Goal: Task Accomplishment & Management: Manage account settings

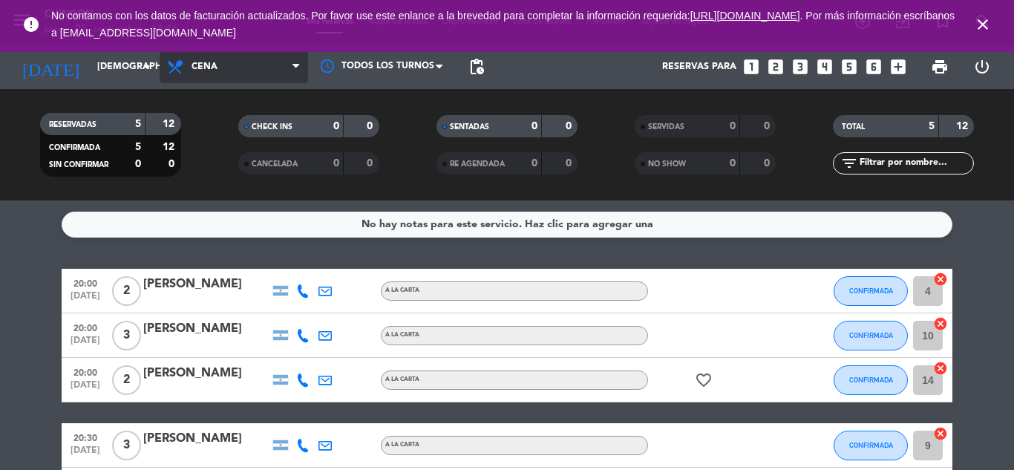
click at [237, 75] on span "Cena" at bounding box center [234, 66] width 148 height 33
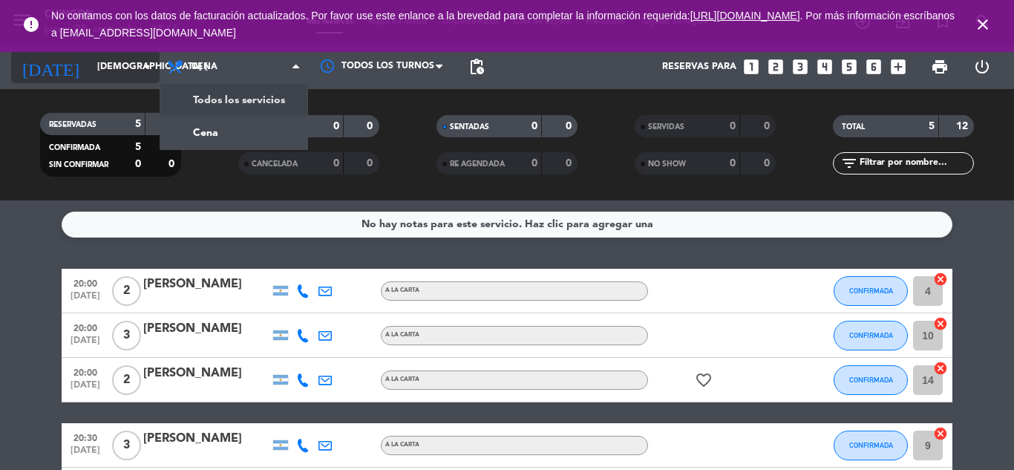
click at [122, 78] on input "[DEMOGRAPHIC_DATA] [DATE]" at bounding box center [152, 66] width 125 height 25
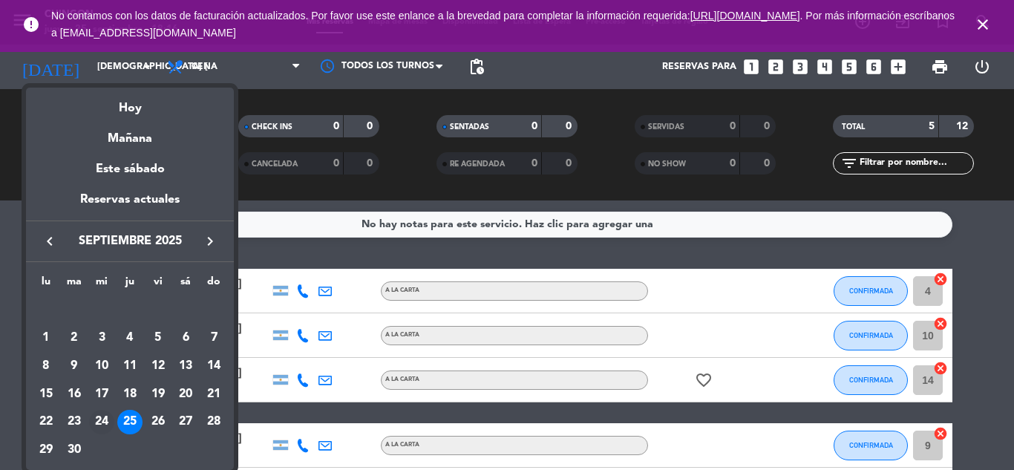
click at [103, 422] on div "24" at bounding box center [101, 422] width 25 height 25
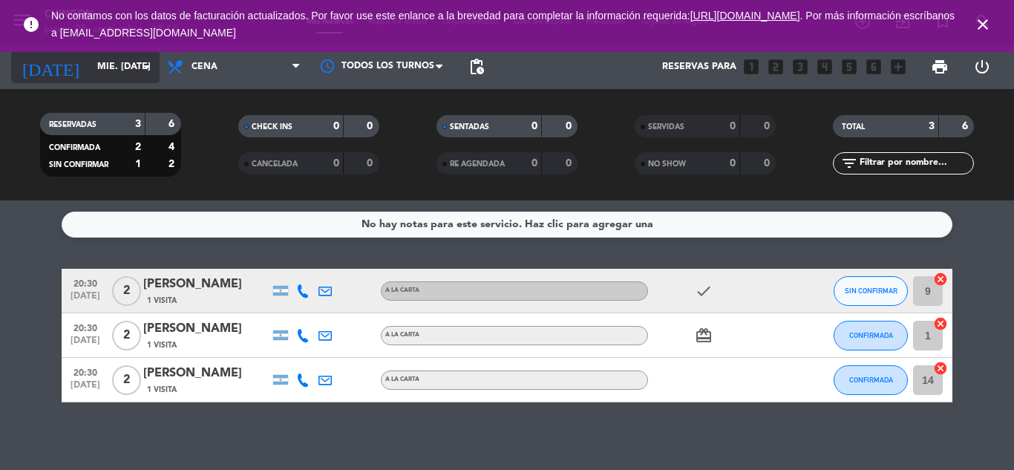
click at [136, 69] on input "mié. [DATE]" at bounding box center [152, 66] width 125 height 25
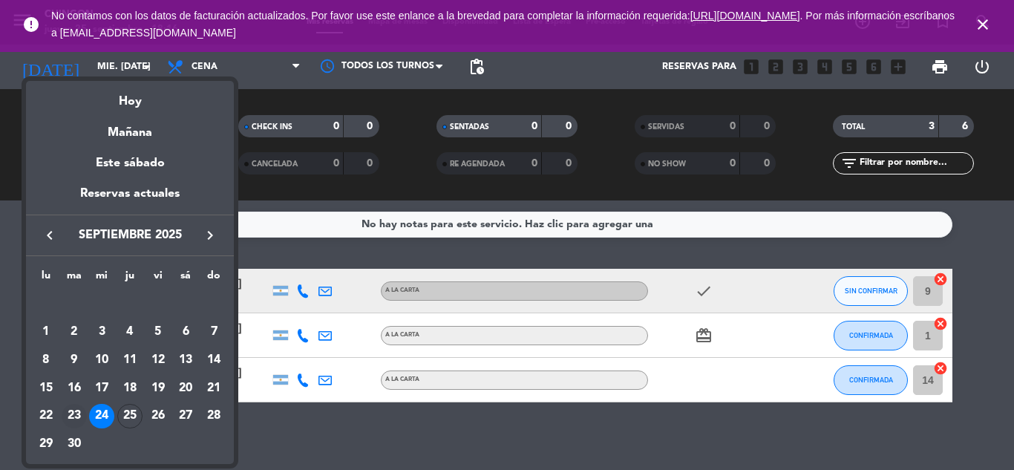
click at [74, 418] on div "23" at bounding box center [74, 416] width 25 height 25
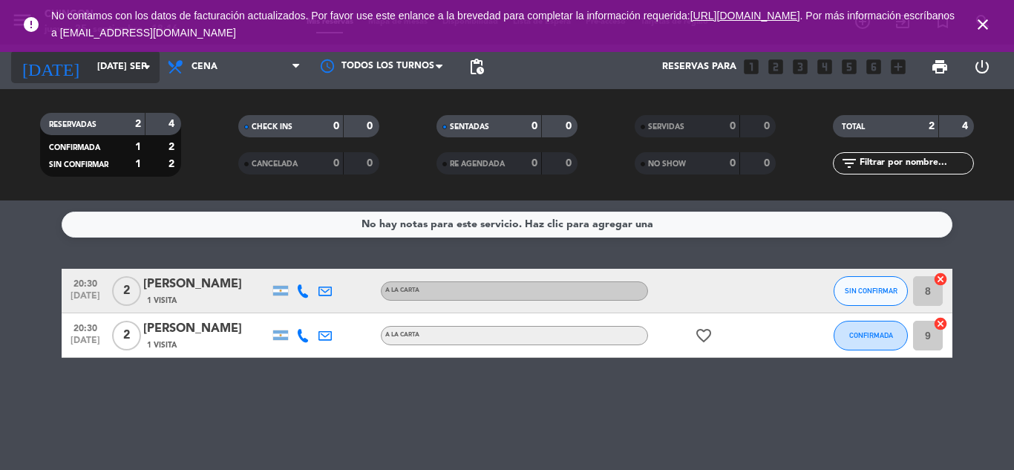
click at [147, 71] on icon "arrow_drop_down" at bounding box center [147, 67] width 18 height 18
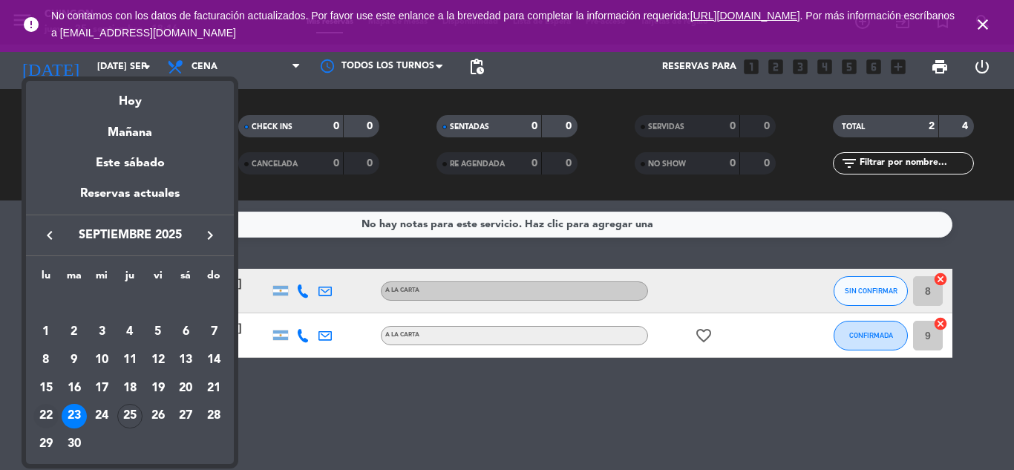
click at [46, 417] on div "22" at bounding box center [45, 416] width 25 height 25
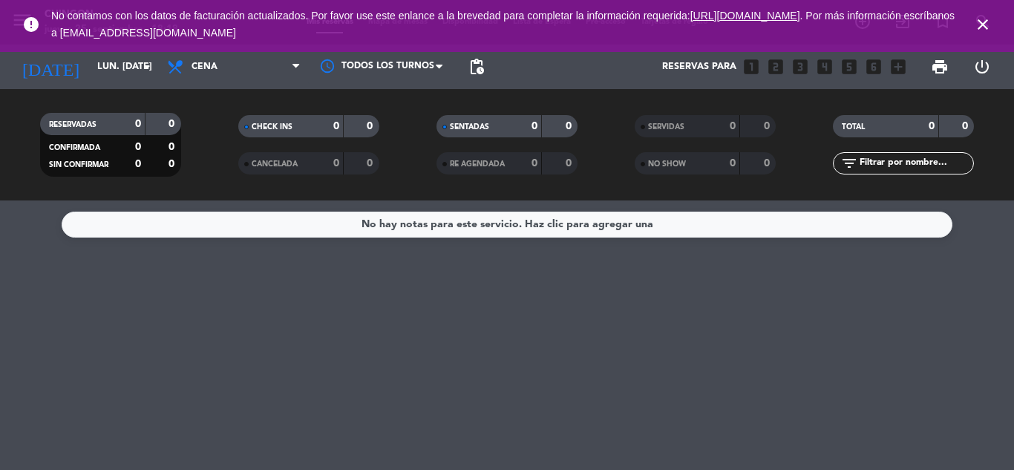
click at [979, 26] on icon "close" at bounding box center [982, 25] width 18 height 18
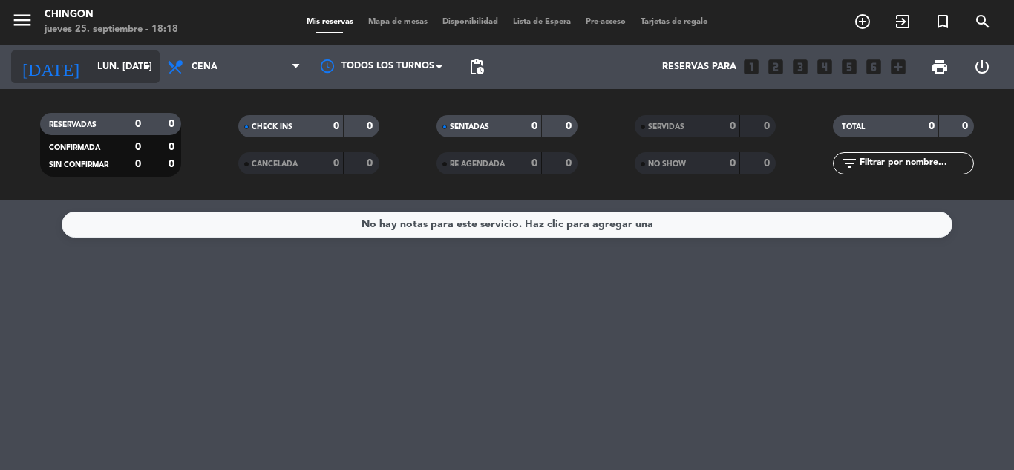
click at [130, 76] on input "lun. [DATE]" at bounding box center [152, 66] width 125 height 25
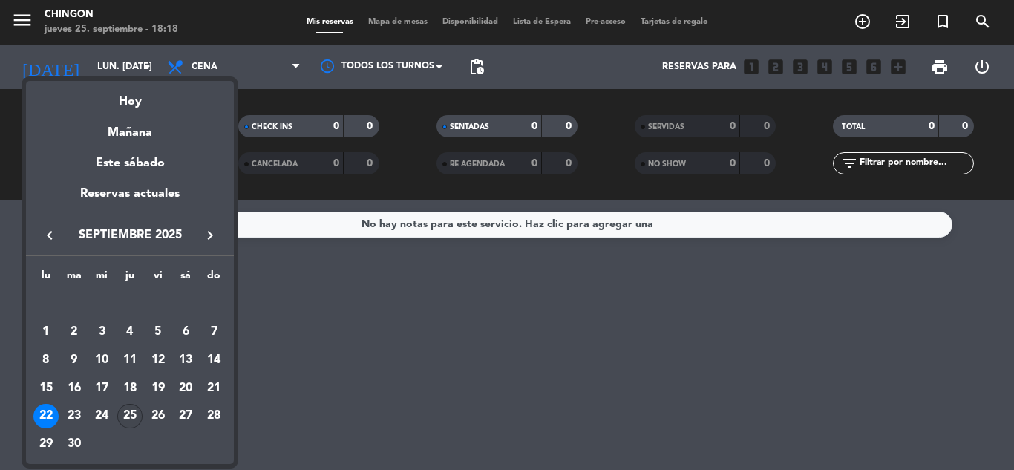
click at [127, 416] on div "25" at bounding box center [129, 416] width 25 height 25
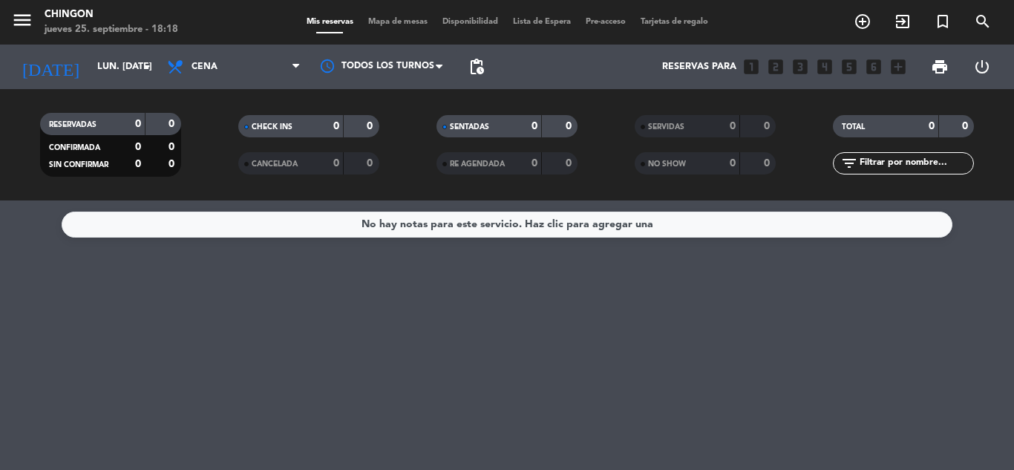
type input "[DEMOGRAPHIC_DATA] [DATE]"
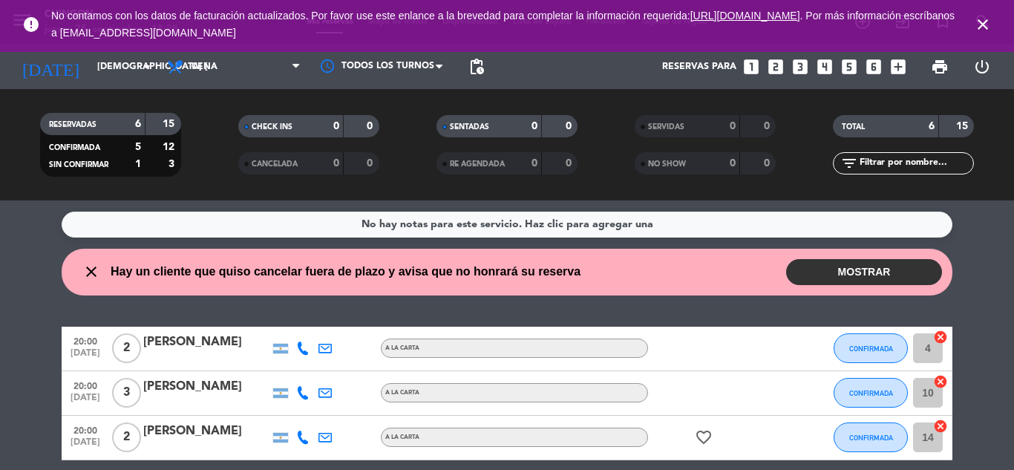
click at [881, 280] on button "MOSTRAR" at bounding box center [864, 272] width 156 height 26
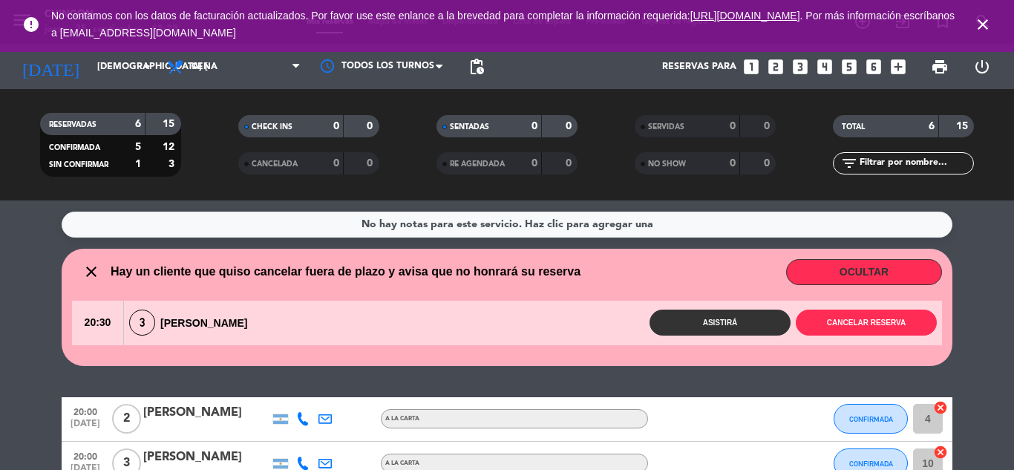
click at [722, 321] on button "Asistirá" at bounding box center [719, 322] width 141 height 26
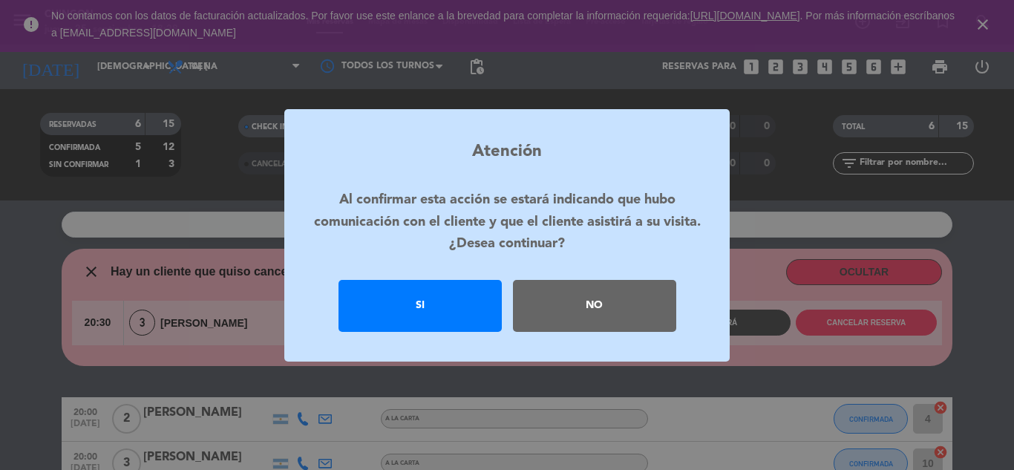
click at [455, 314] on div "Si" at bounding box center [419, 306] width 163 height 52
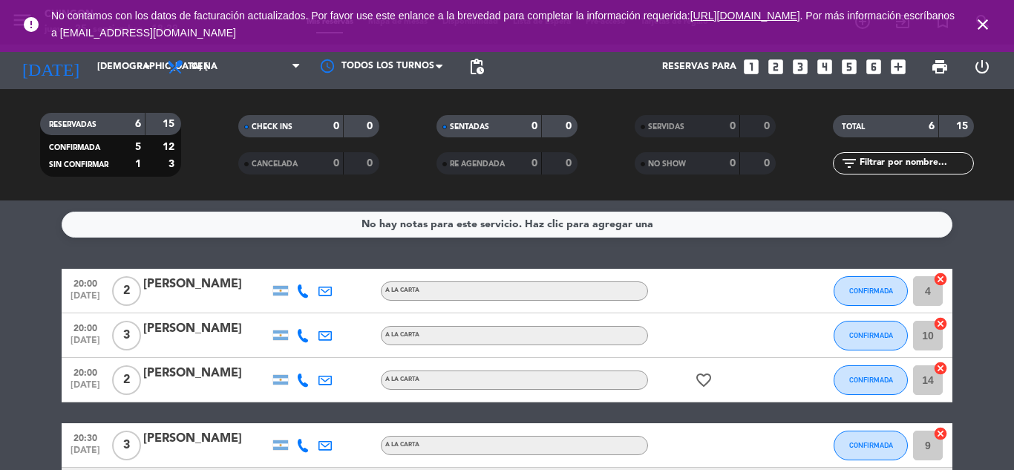
click at [980, 25] on icon "close" at bounding box center [982, 25] width 18 height 18
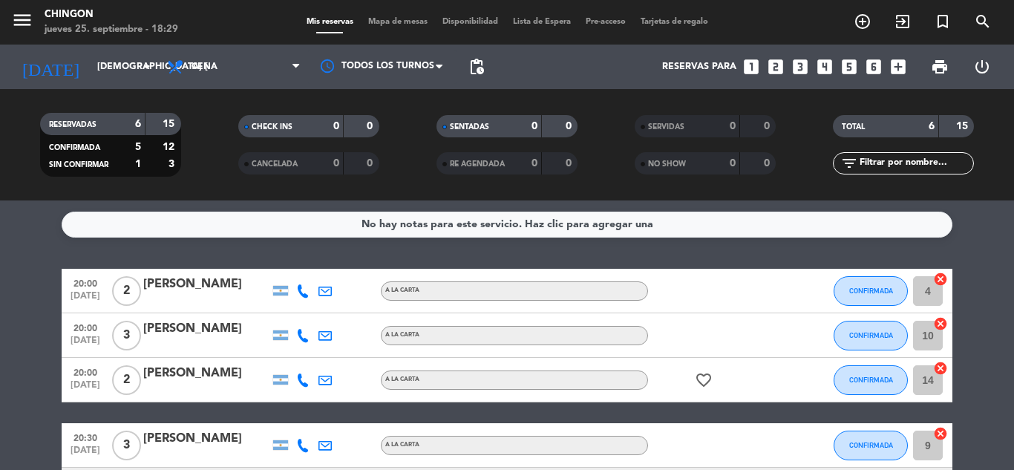
scroll to position [124, 0]
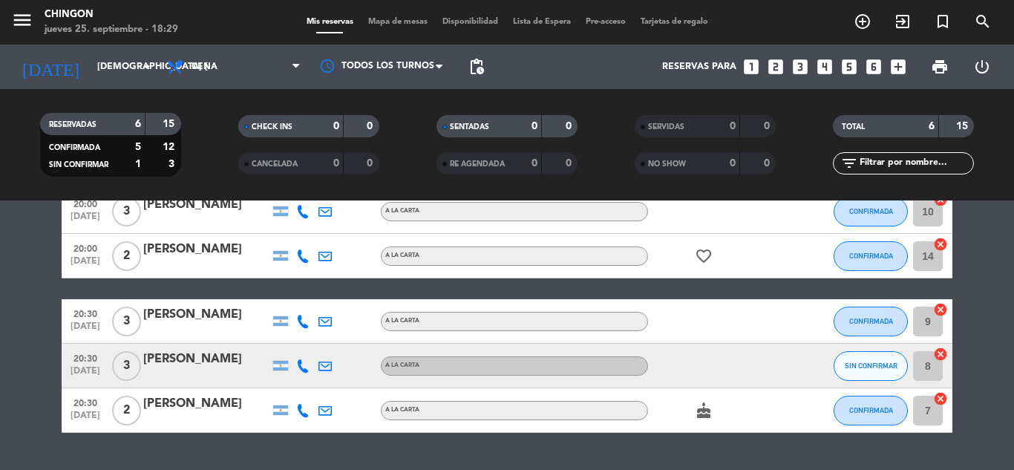
click at [217, 360] on div "[PERSON_NAME]" at bounding box center [206, 358] width 126 height 19
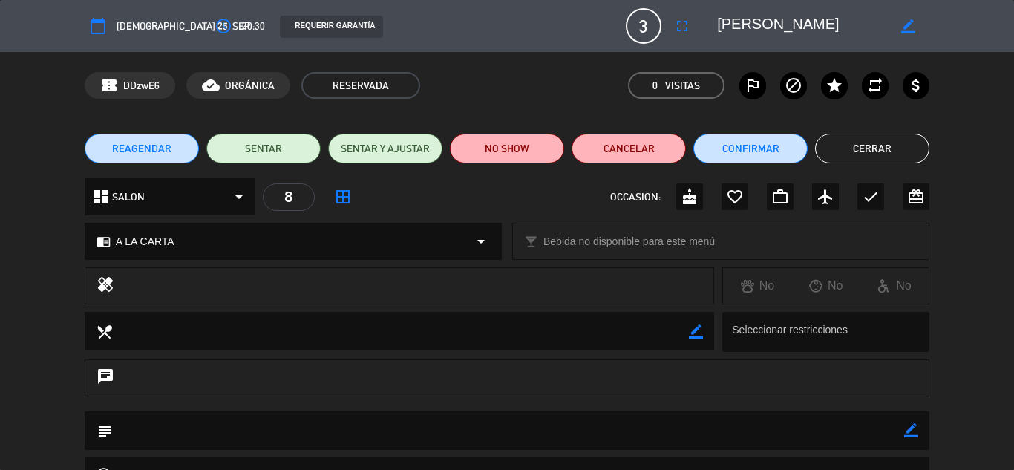
click at [345, 199] on icon "border_all" at bounding box center [343, 197] width 18 height 18
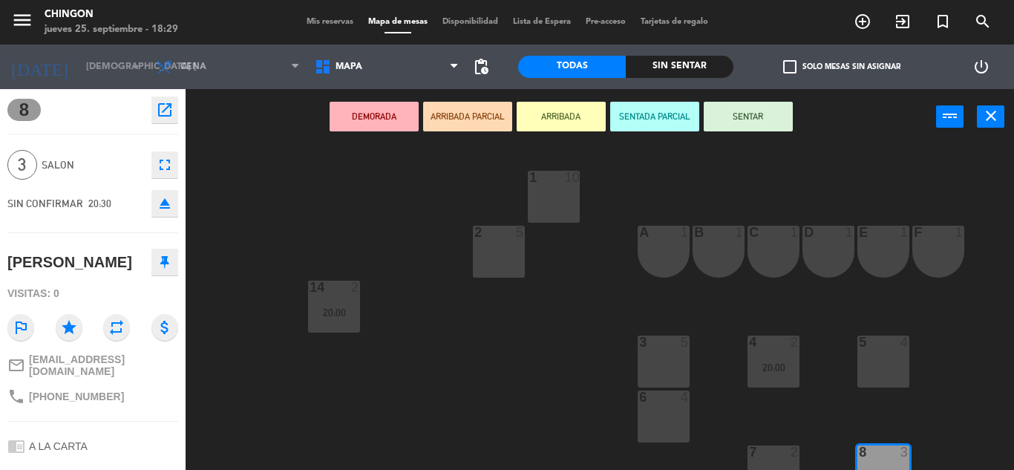
scroll to position [200, 0]
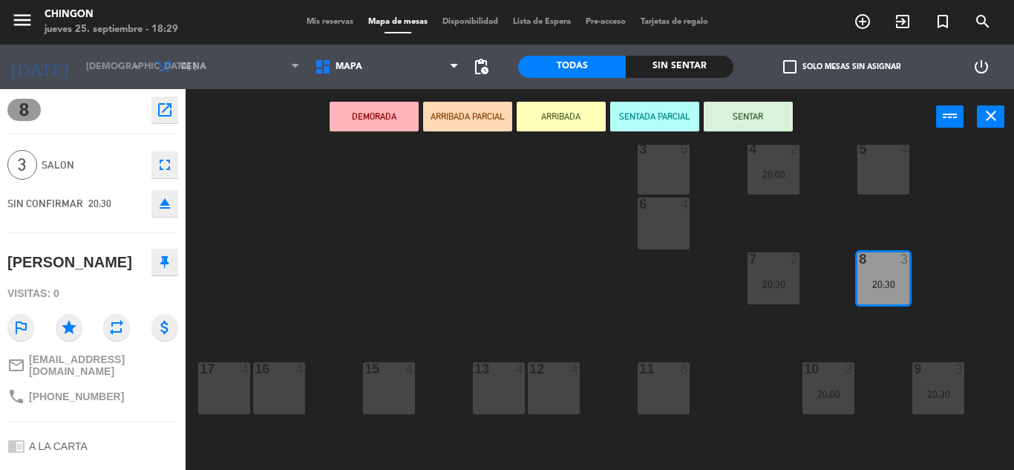
click at [545, 381] on div "12 4" at bounding box center [554, 388] width 52 height 52
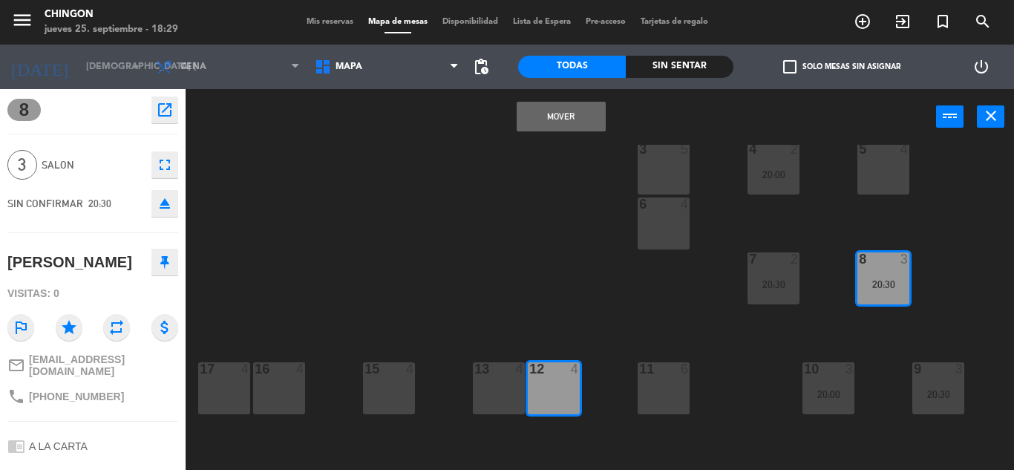
click at [562, 116] on button "Mover" at bounding box center [560, 117] width 89 height 30
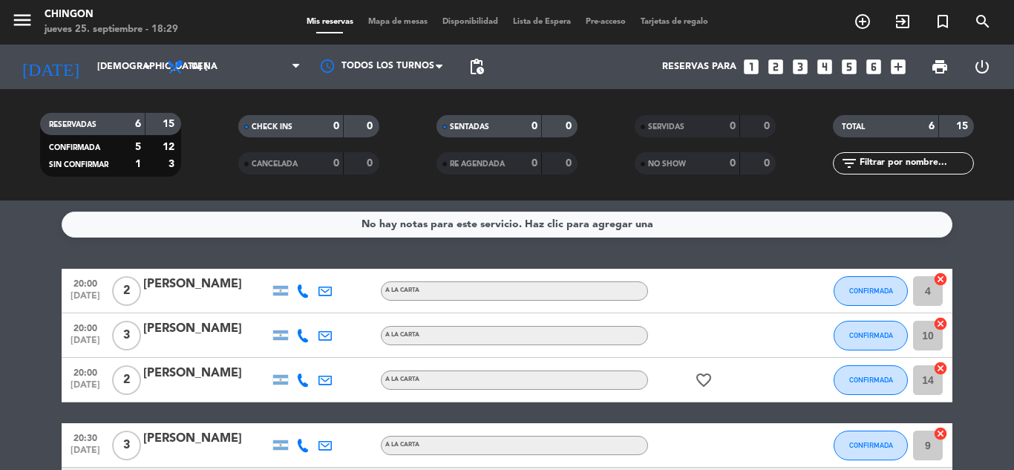
scroll to position [124, 0]
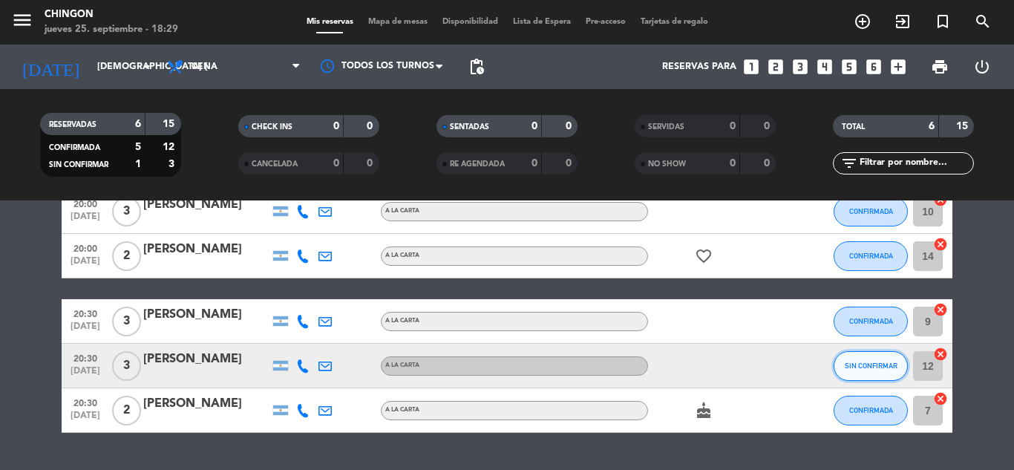
click at [882, 369] on button "SIN CONFIRMAR" at bounding box center [870, 366] width 74 height 30
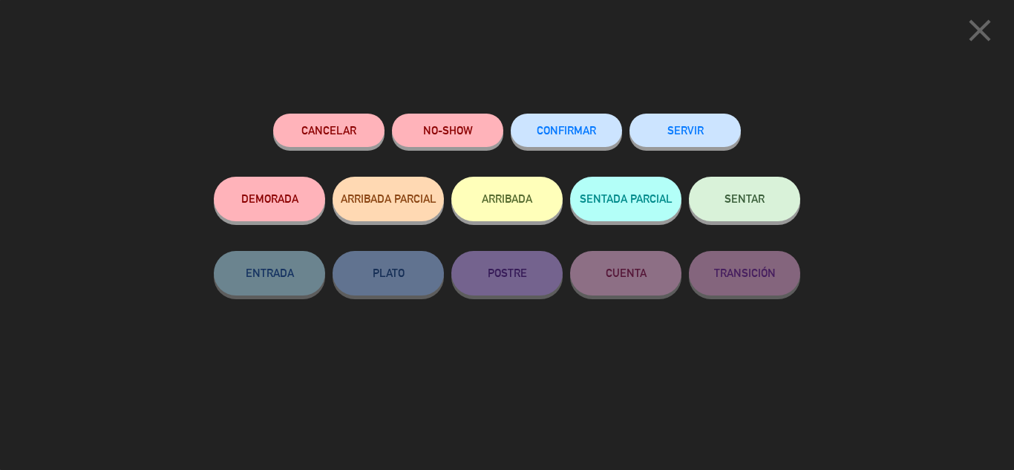
click at [592, 131] on span "CONFIRMAR" at bounding box center [565, 130] width 59 height 13
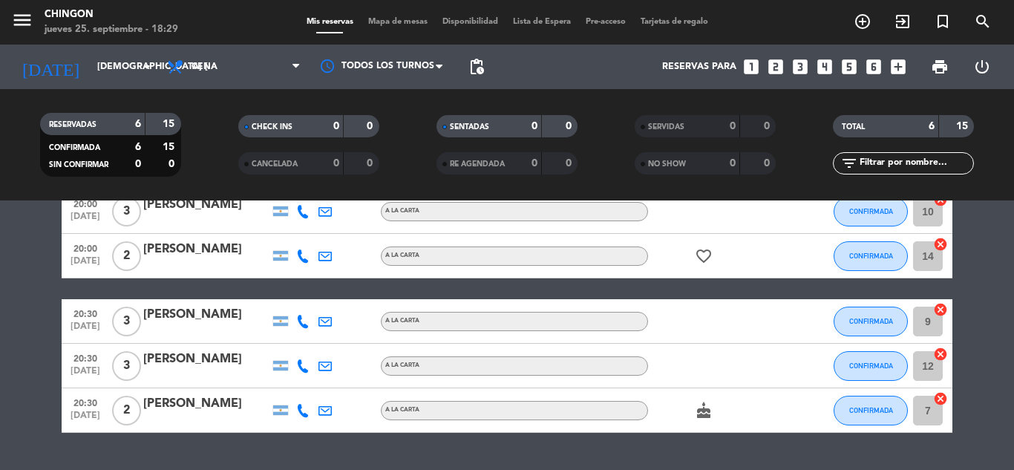
click at [156, 362] on div "[PERSON_NAME]" at bounding box center [206, 358] width 126 height 19
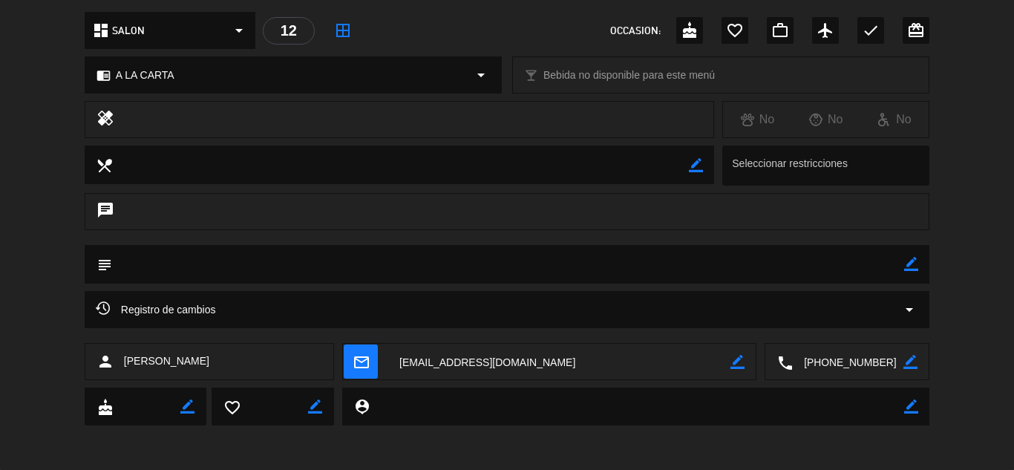
scroll to position [0, 0]
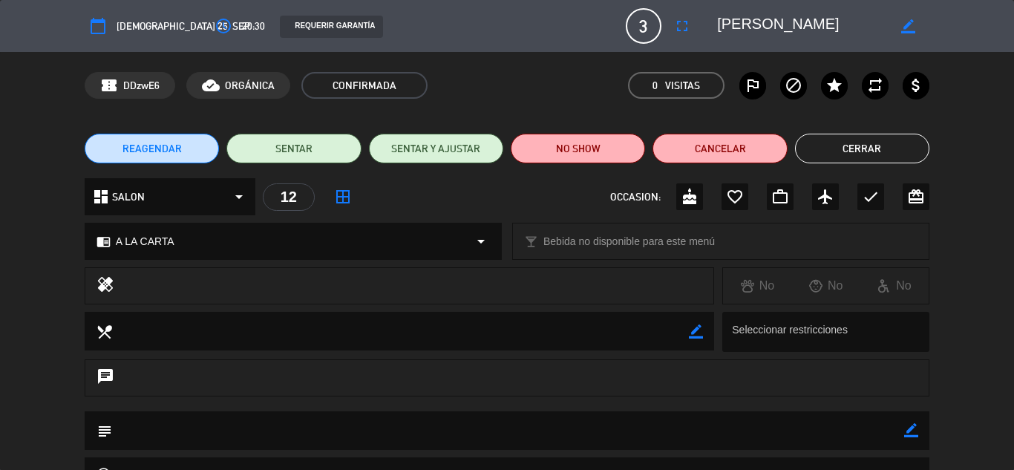
click at [909, 24] on icon "border_color" at bounding box center [908, 26] width 14 height 14
click at [903, 31] on icon at bounding box center [908, 26] width 14 height 14
click at [233, 28] on div "calendar_today [DEMOGRAPHIC_DATA] 25, sep. access_time 20:30 REQUERIR GARANTÍA …" at bounding box center [507, 26] width 844 height 36
click at [242, 28] on span "20:30" at bounding box center [253, 26] width 23 height 17
click at [214, 24] on icon "access_time" at bounding box center [223, 26] width 18 height 18
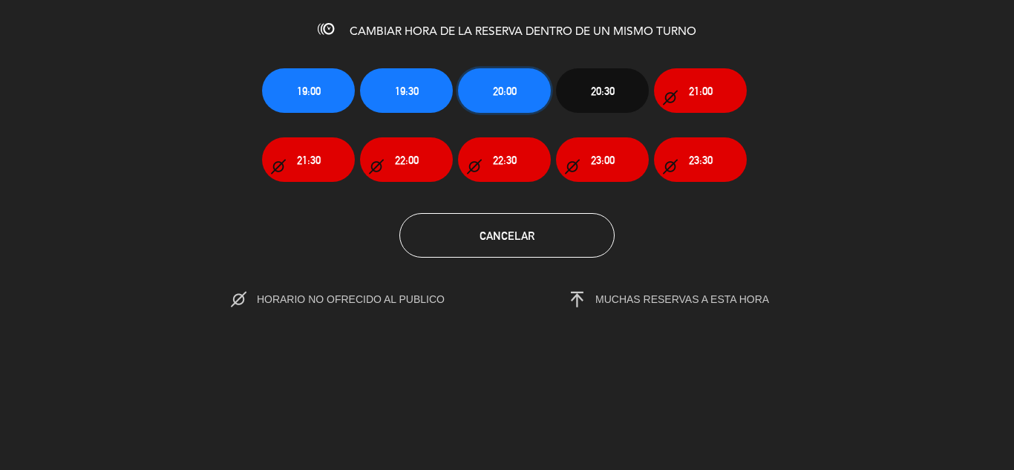
click at [514, 91] on span "20:00" at bounding box center [505, 90] width 24 height 17
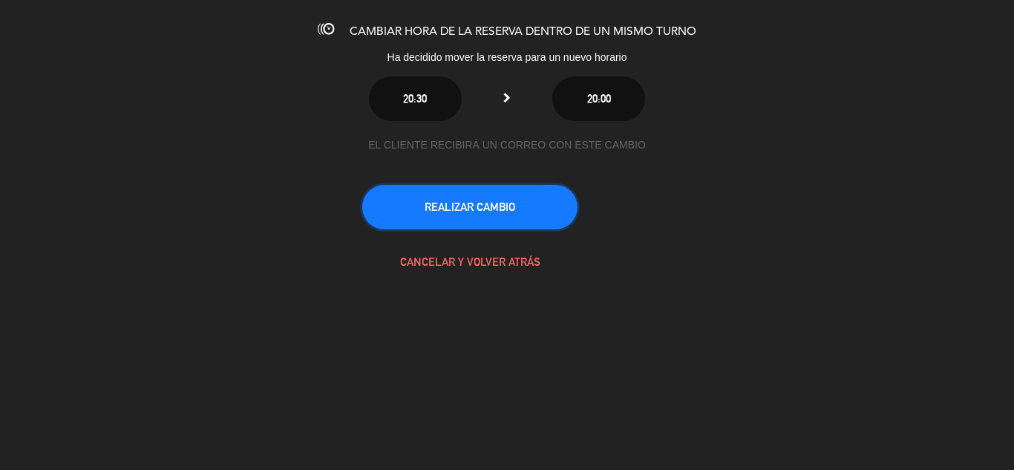
click at [486, 211] on button "REALIZAR CAMBIO" at bounding box center [469, 207] width 215 height 45
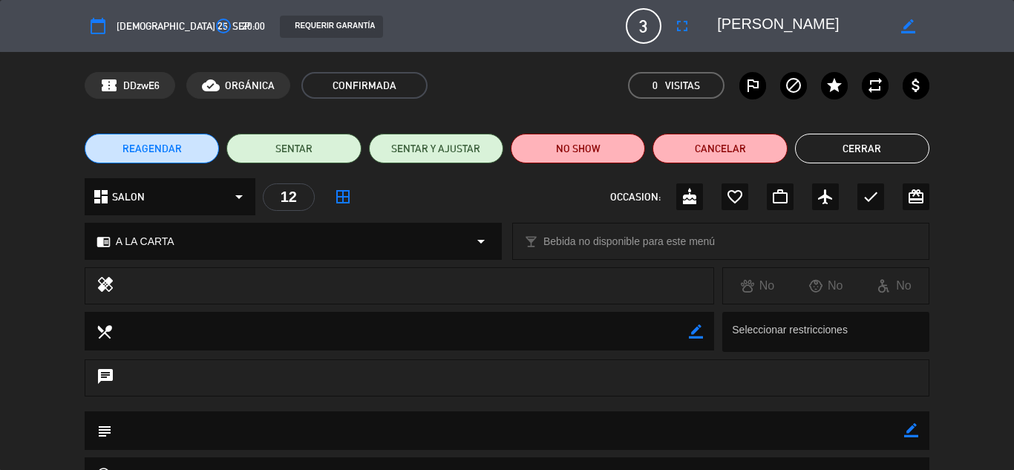
click at [144, 30] on span "[DEMOGRAPHIC_DATA] 25, sep." at bounding box center [183, 26] width 134 height 17
click at [93, 33] on icon "calendar_today" at bounding box center [98, 26] width 18 height 18
click at [342, 191] on icon "border_all" at bounding box center [343, 197] width 18 height 18
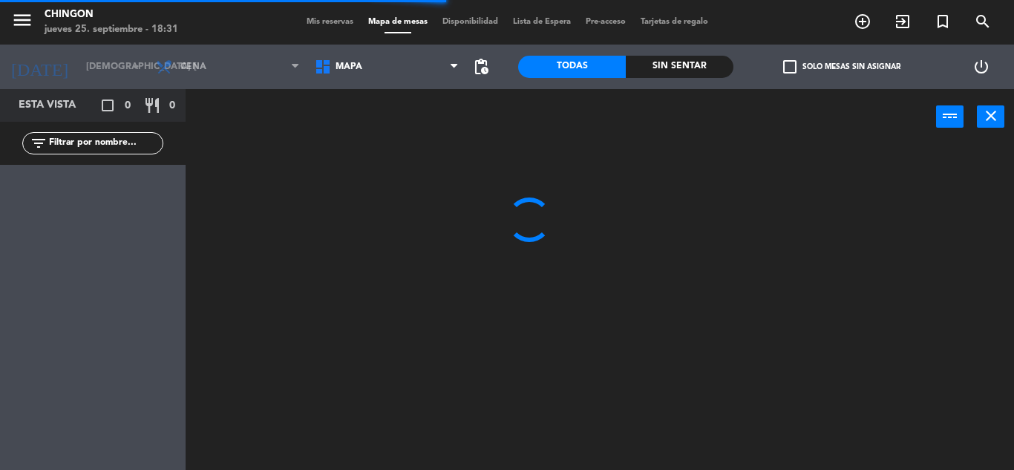
click at [327, 18] on span "Mis reservas" at bounding box center [330, 22] width 62 height 8
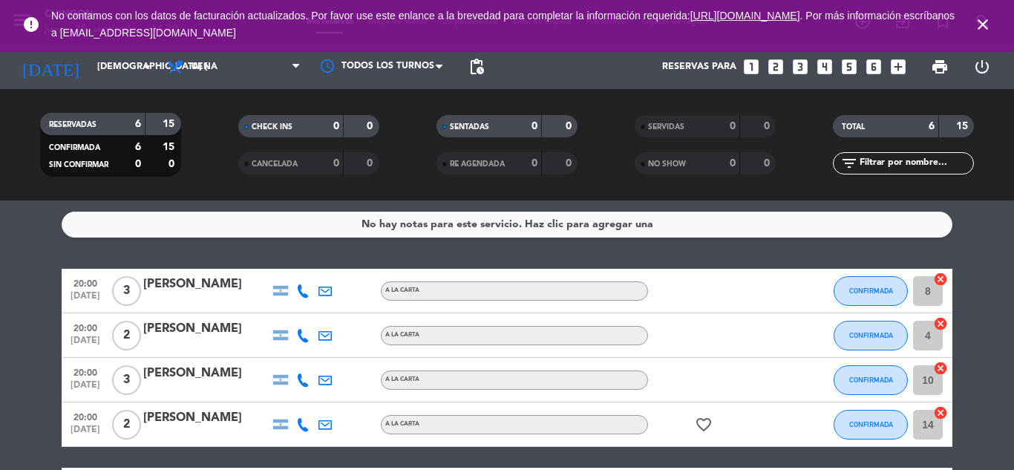
click at [984, 22] on icon "close" at bounding box center [982, 25] width 18 height 18
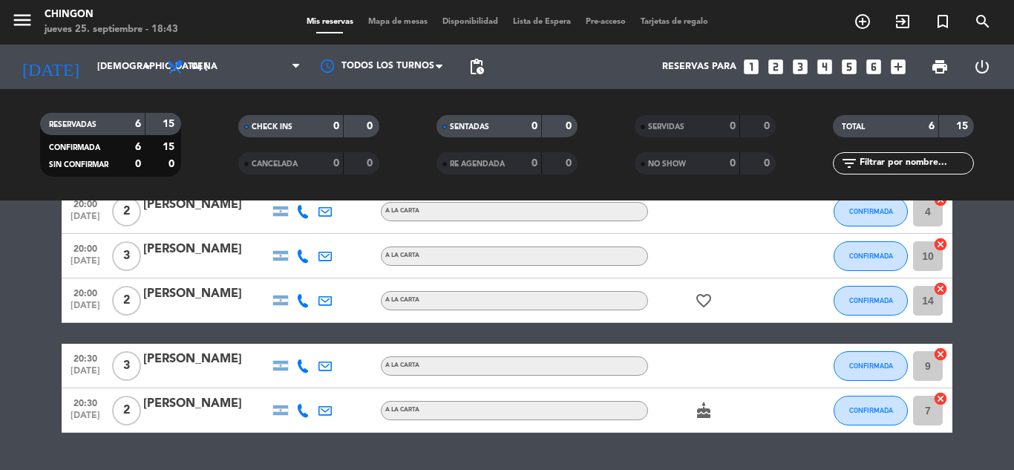
scroll to position [161, 0]
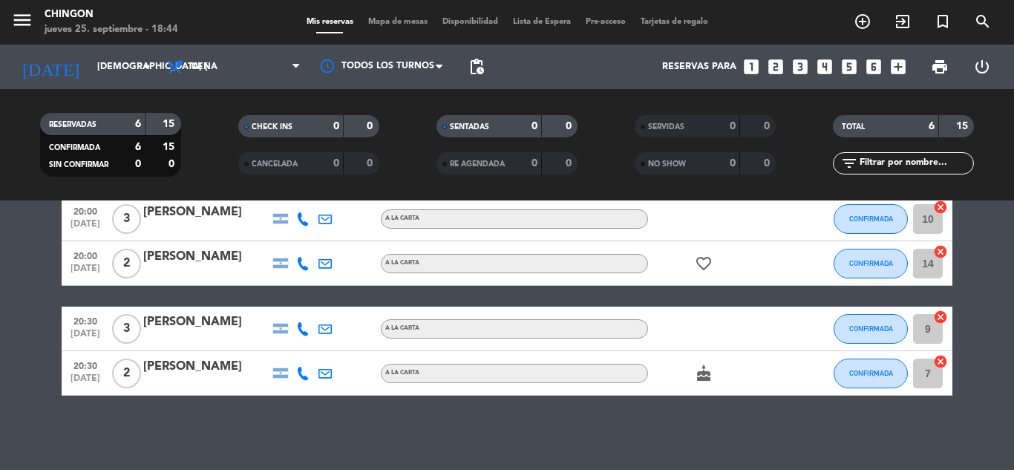
click at [344, 368] on div at bounding box center [347, 373] width 22 height 44
click at [703, 375] on icon "cake" at bounding box center [703, 373] width 18 height 18
click at [735, 377] on div "cake" at bounding box center [715, 373] width 134 height 44
click at [660, 372] on div "cake" at bounding box center [715, 373] width 134 height 44
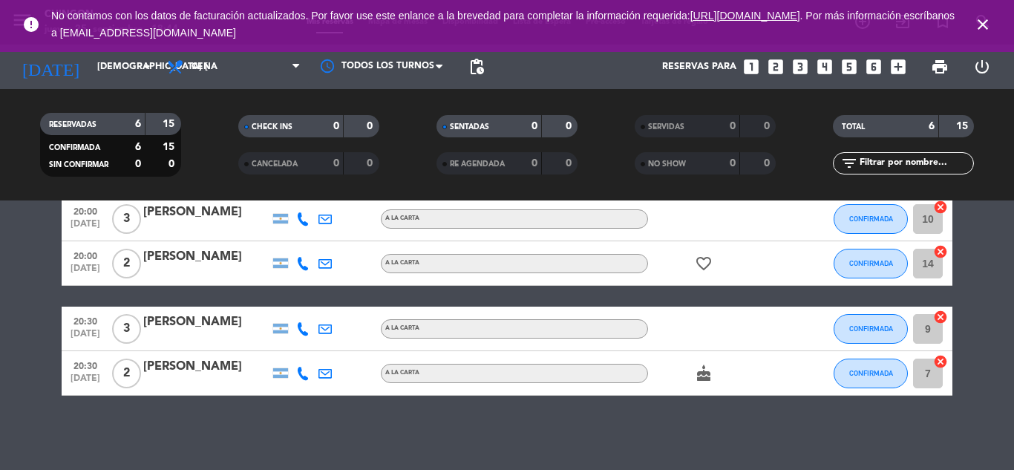
click at [206, 367] on div "[PERSON_NAME]" at bounding box center [206, 366] width 126 height 19
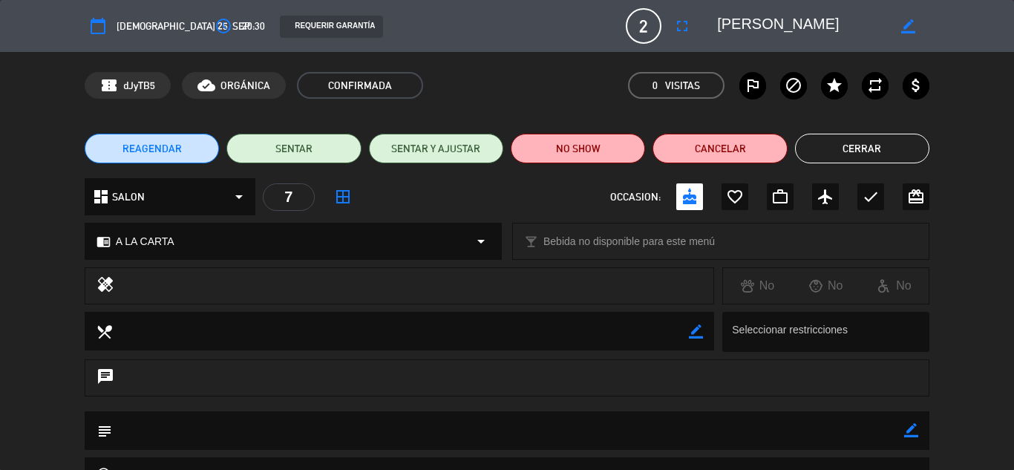
click at [349, 198] on icon "border_all" at bounding box center [343, 197] width 18 height 18
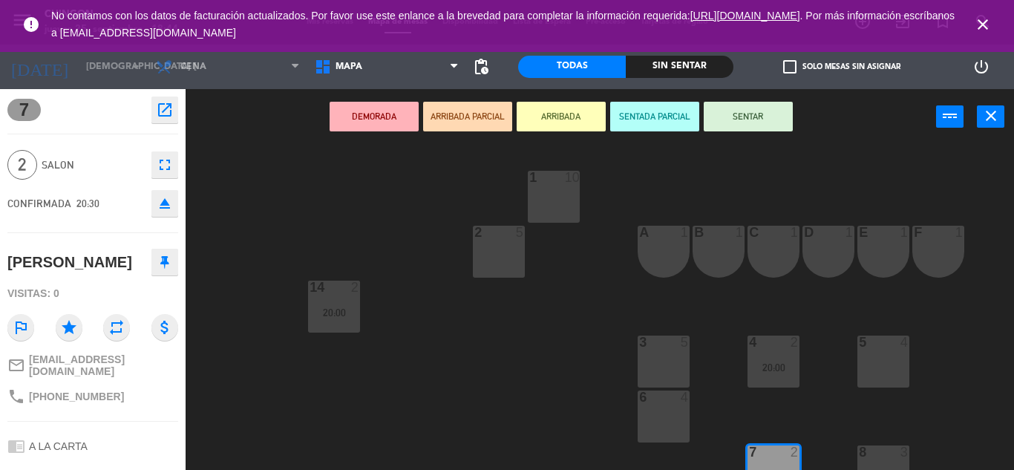
click at [982, 16] on icon "close" at bounding box center [982, 25] width 18 height 18
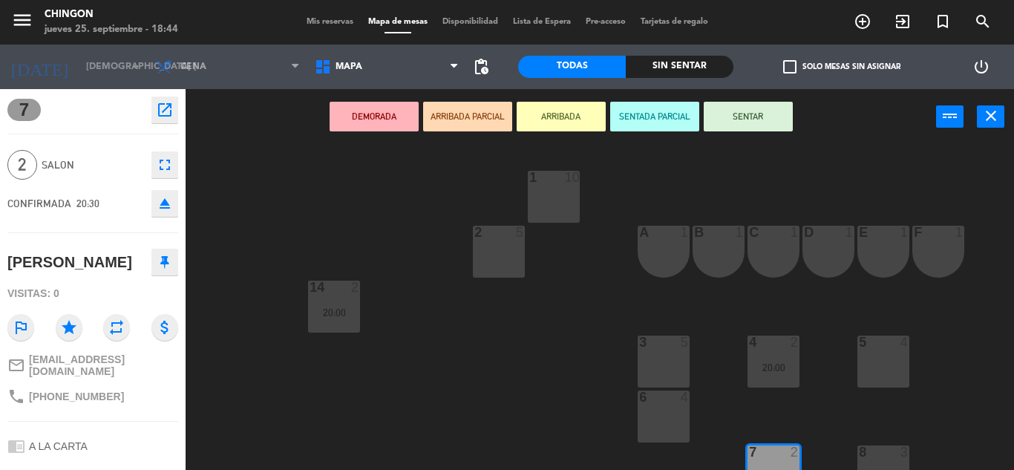
click at [332, 24] on span "Mis reservas" at bounding box center [330, 22] width 62 height 8
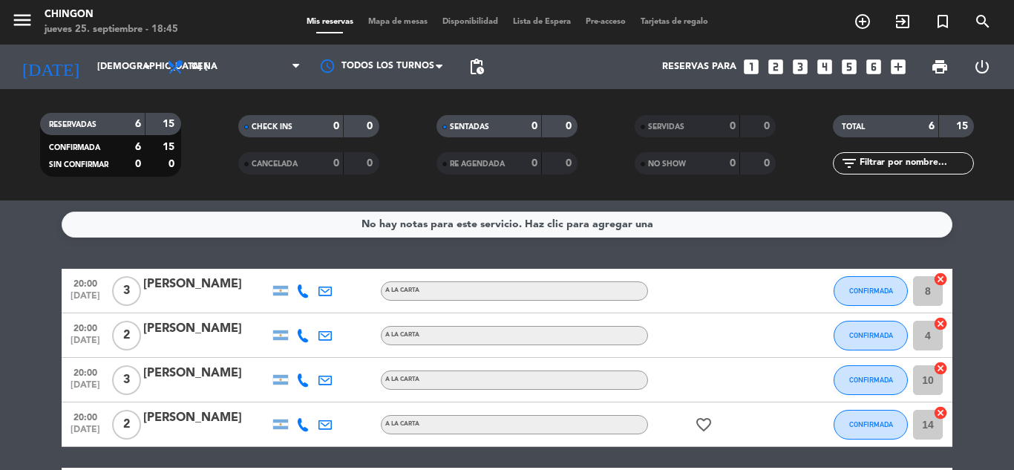
click at [976, 226] on service-notes "No hay notas para este servicio. Haz clic para agregar una" at bounding box center [507, 224] width 1014 height 26
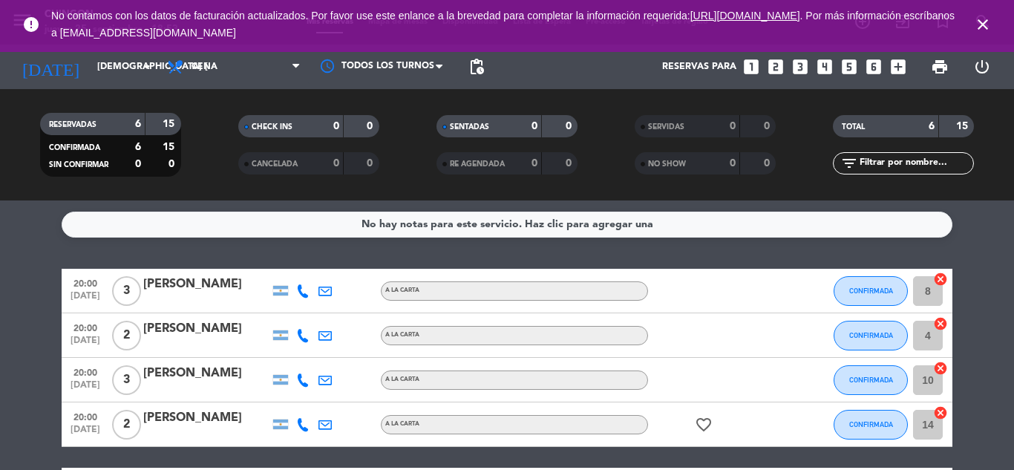
click at [304, 338] on icon at bounding box center [302, 335] width 13 height 13
click at [310, 310] on span "content_paste" at bounding box center [315, 310] width 11 height 11
click at [305, 383] on icon at bounding box center [302, 379] width 13 height 13
click at [398, 320] on div "20:00 [DATE] 2 [PERSON_NAME] A [PERSON_NAME] CONFIRMADA 4 cancel" at bounding box center [507, 335] width 890 height 45
click at [305, 342] on div at bounding box center [303, 335] width 22 height 44
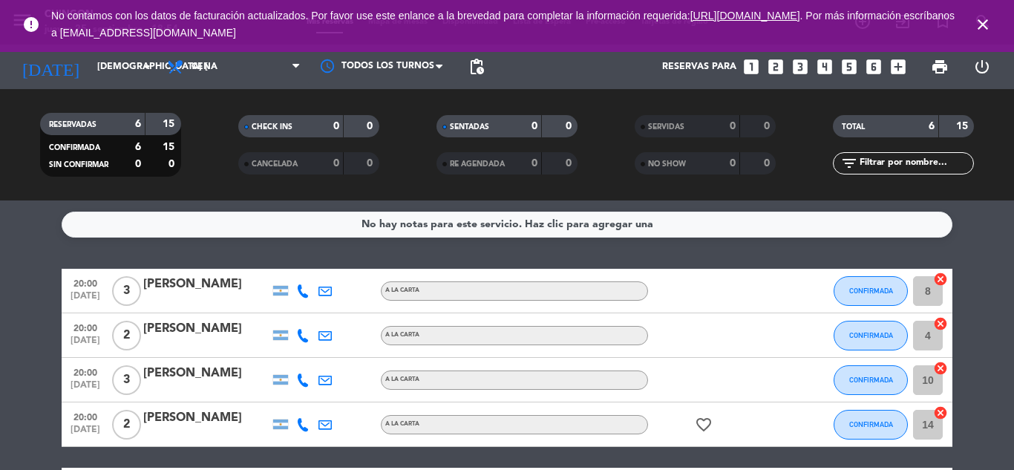
click at [304, 335] on icon at bounding box center [302, 335] width 13 height 13
click at [300, 380] on icon at bounding box center [302, 379] width 13 height 13
click at [310, 354] on span "content_paste" at bounding box center [315, 354] width 11 height 11
click at [303, 423] on icon at bounding box center [302, 424] width 13 height 13
click at [310, 397] on span "content_paste" at bounding box center [315, 399] width 11 height 11
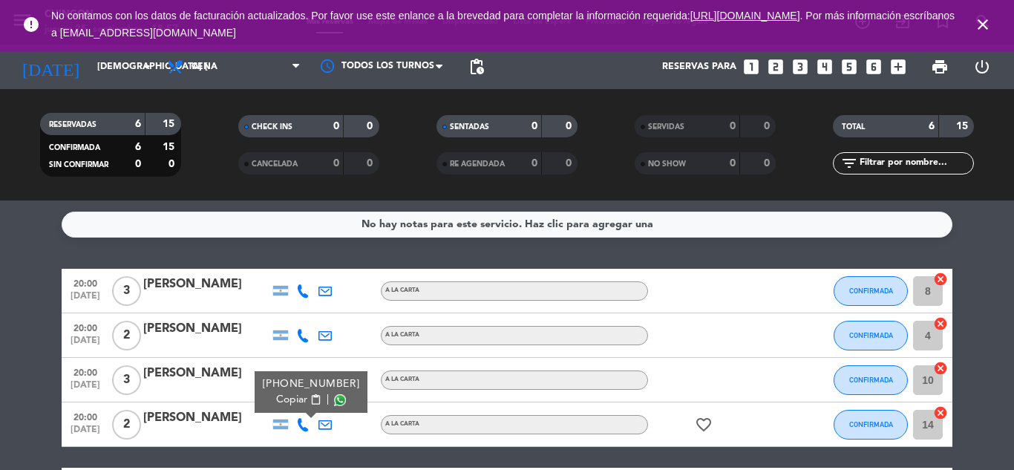
scroll to position [124, 0]
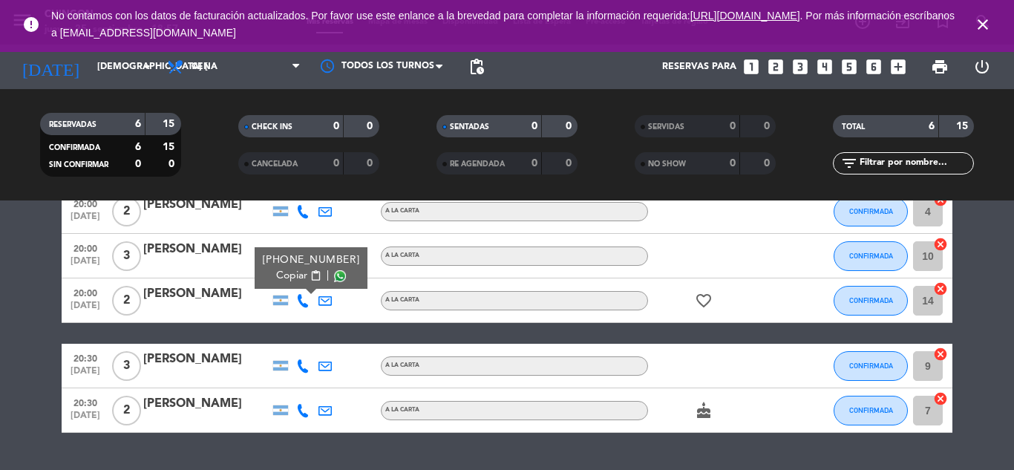
click at [304, 367] on icon at bounding box center [302, 365] width 13 height 13
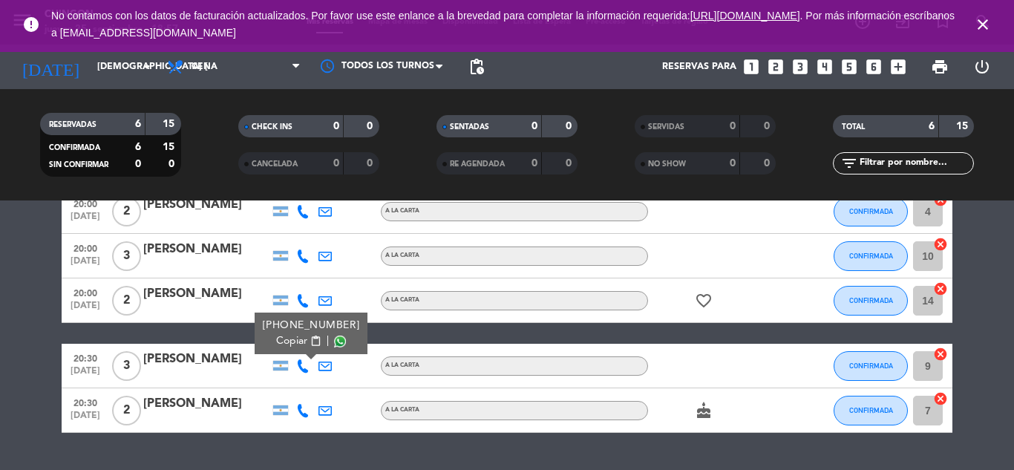
click at [310, 341] on span "content_paste" at bounding box center [315, 340] width 11 height 11
click at [304, 411] on icon at bounding box center [302, 410] width 13 height 13
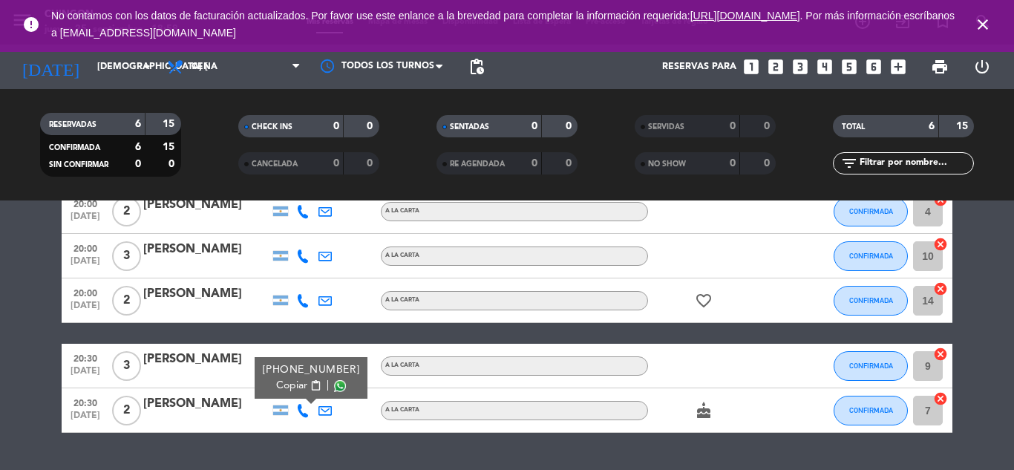
click at [310, 387] on span "content_paste" at bounding box center [315, 385] width 11 height 11
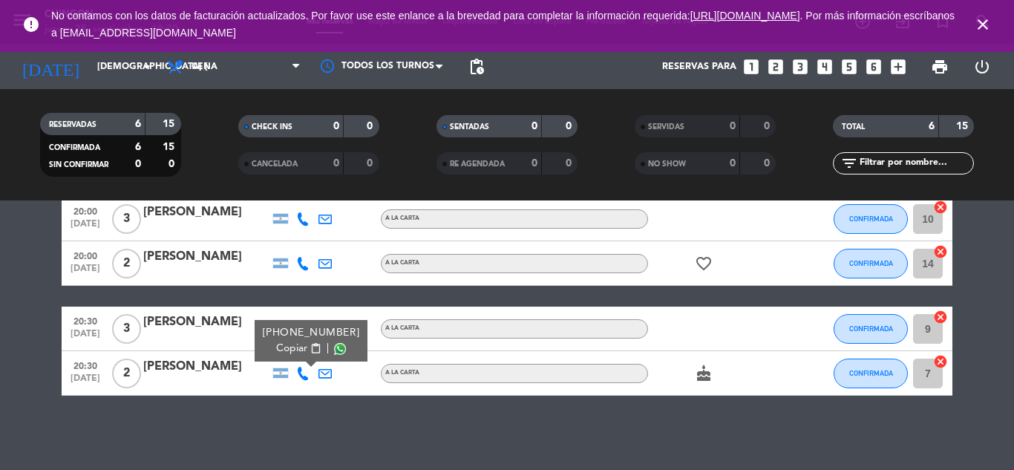
scroll to position [0, 0]
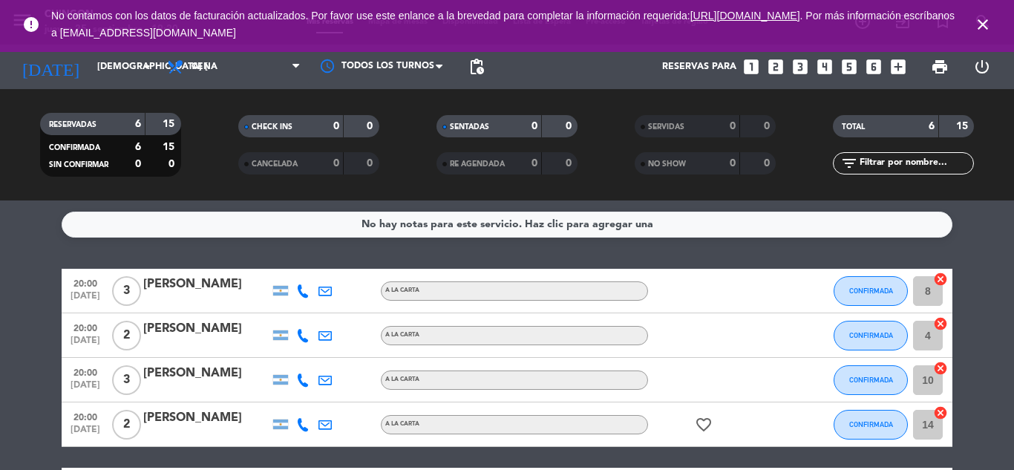
click at [983, 22] on icon "close" at bounding box center [982, 25] width 18 height 18
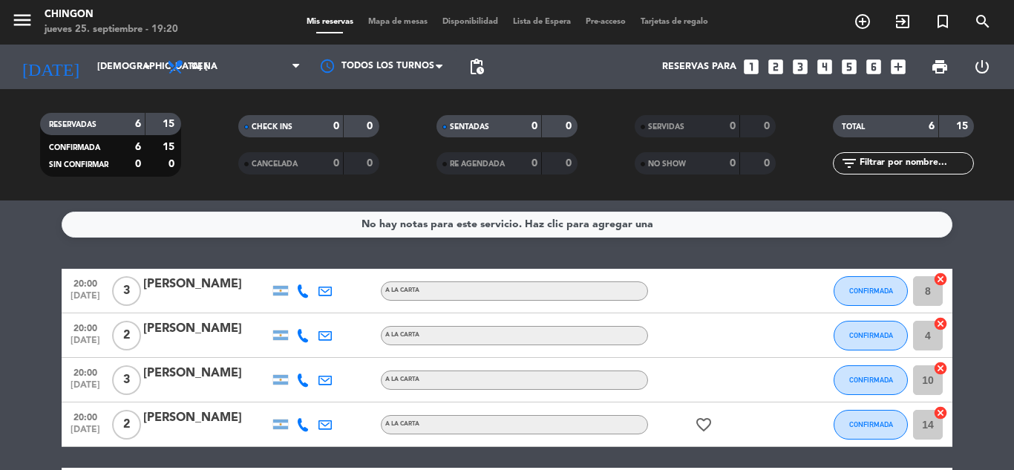
click at [523, 23] on span "Lista de Espera" at bounding box center [541, 22] width 73 height 8
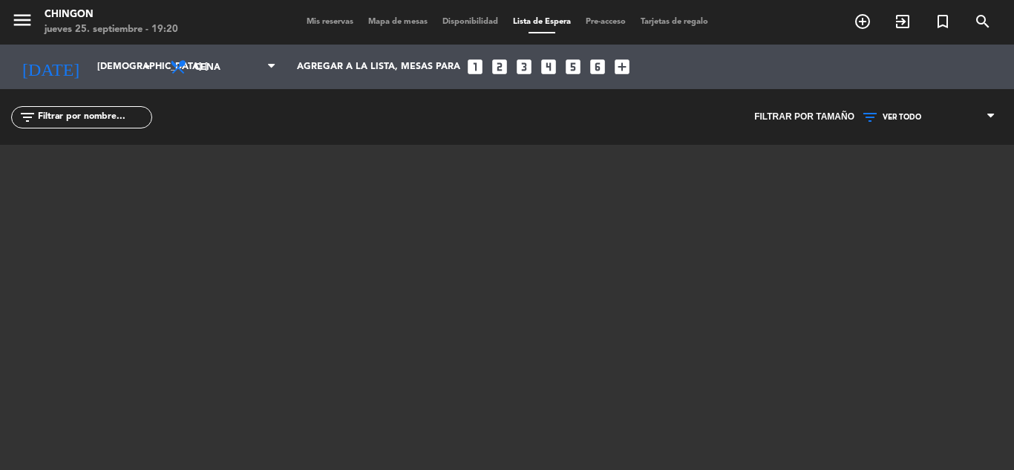
click at [321, 23] on span "Mis reservas" at bounding box center [330, 22] width 62 height 8
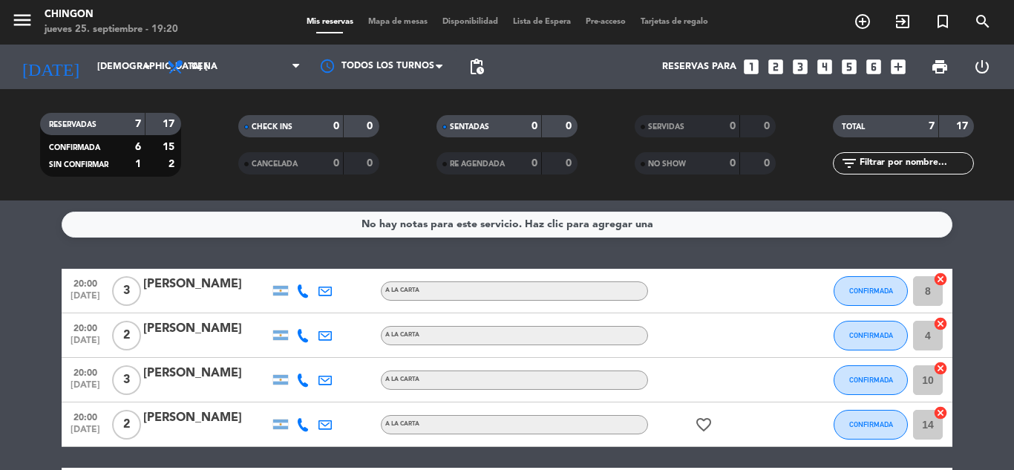
scroll to position [206, 0]
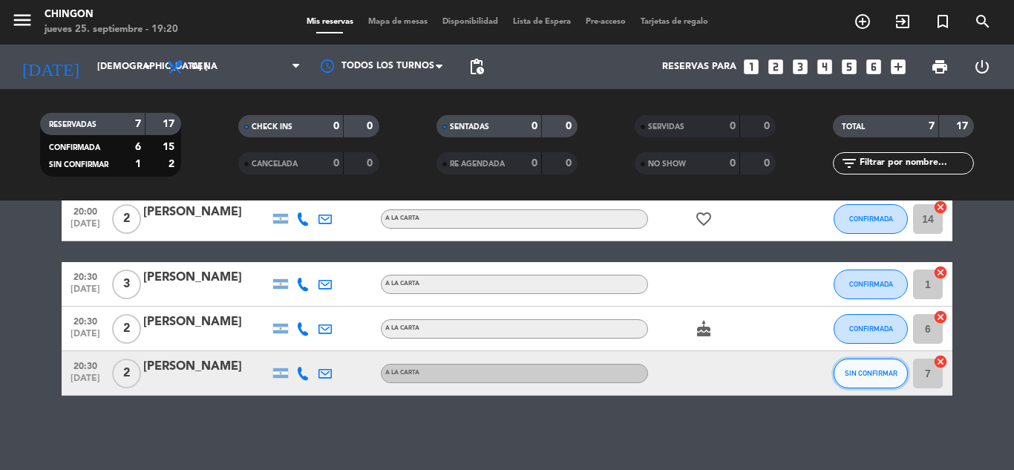
click at [893, 384] on button "SIN CONFIRMAR" at bounding box center [870, 373] width 74 height 30
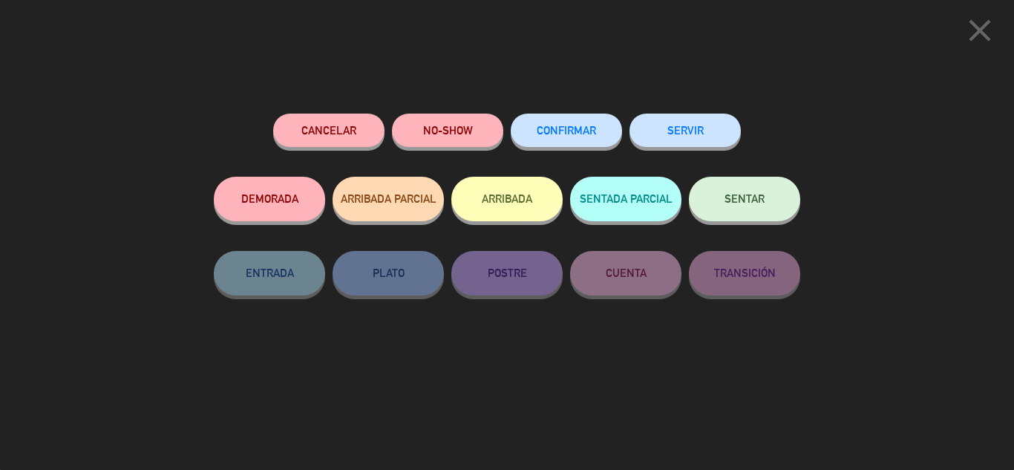
click at [579, 134] on span "CONFIRMAR" at bounding box center [565, 130] width 59 height 13
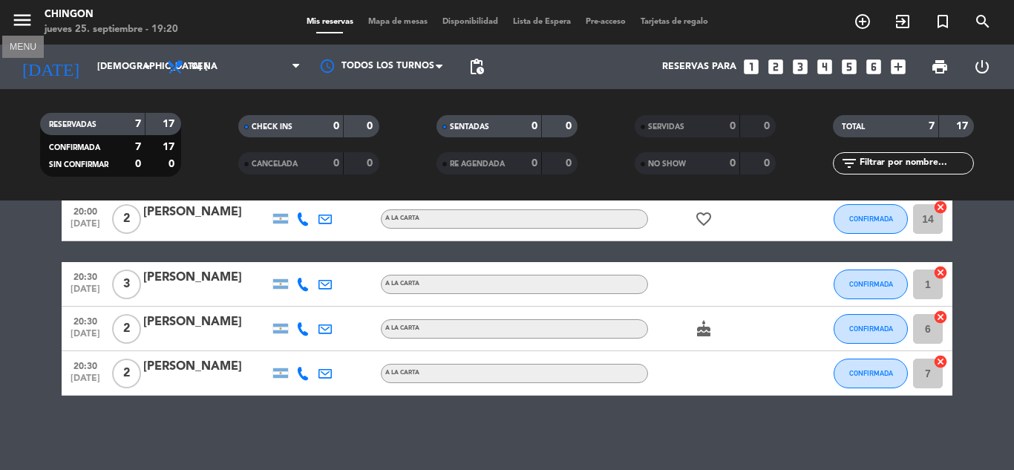
click at [20, 10] on icon "menu" at bounding box center [22, 20] width 22 height 22
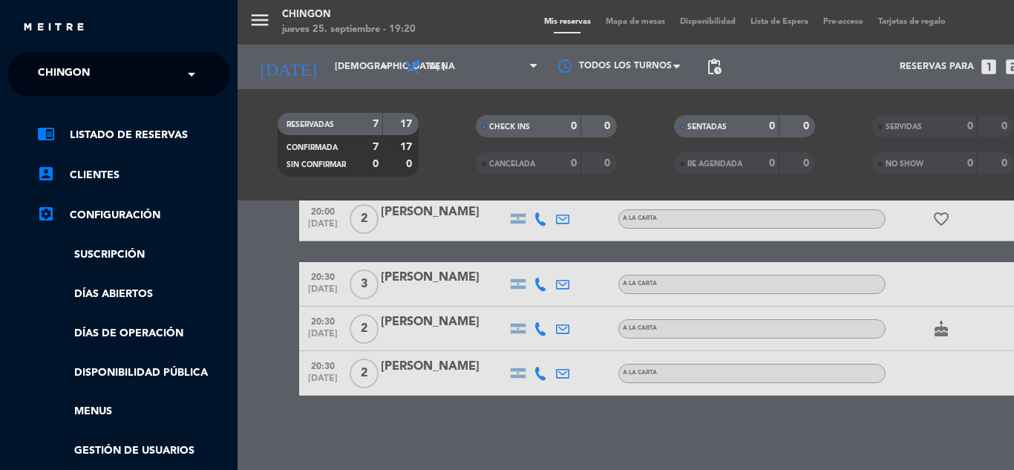
click at [648, 22] on div "menu Chingon jueves 25. septiembre - 19:20 Mis reservas Mapa de mesas Disponibi…" at bounding box center [744, 235] width 1014 height 470
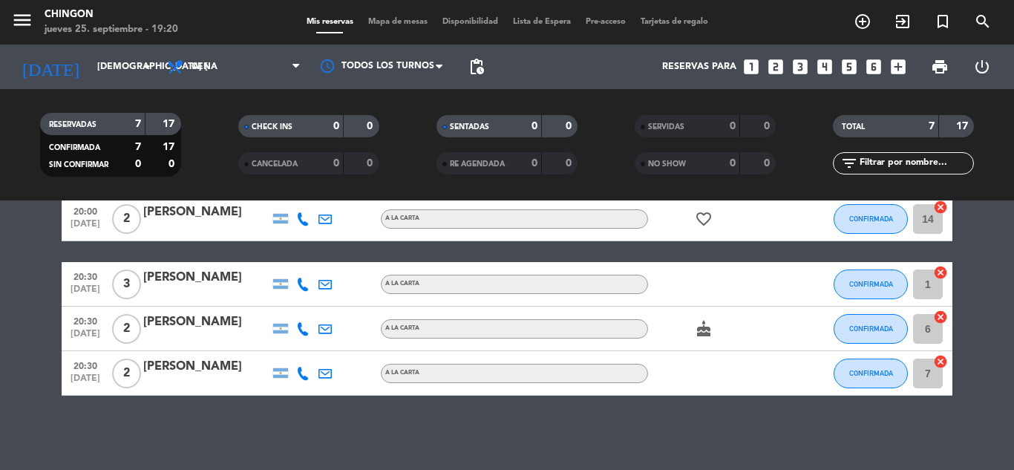
click at [410, 18] on span "Mapa de mesas" at bounding box center [398, 22] width 74 height 8
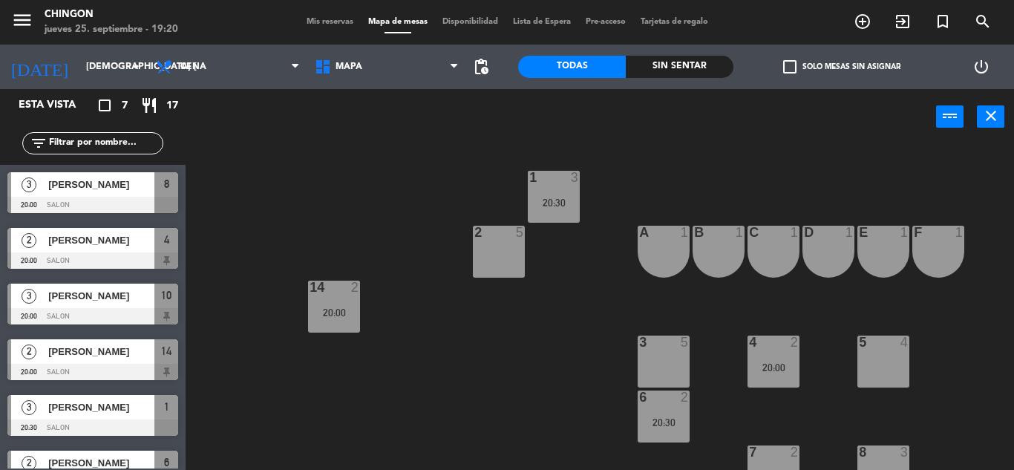
scroll to position [124, 0]
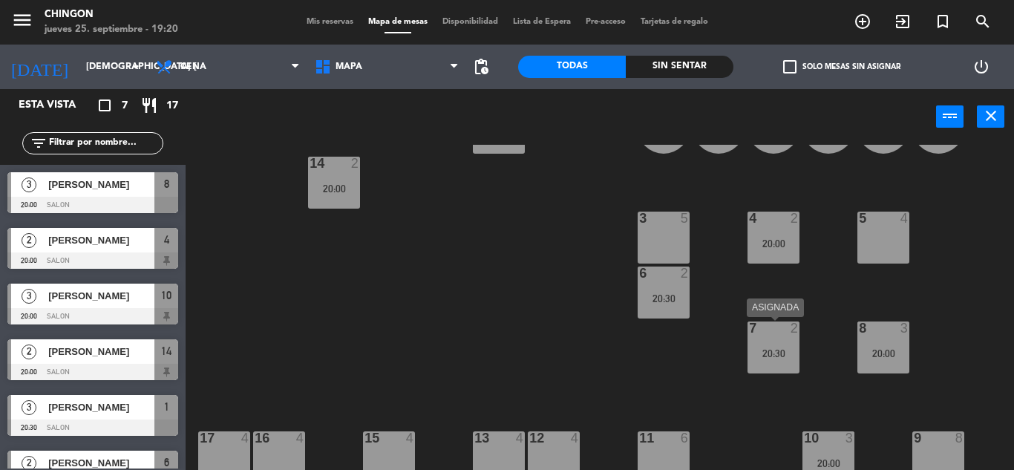
click at [793, 345] on div "7 2 20:30" at bounding box center [773, 347] width 52 height 52
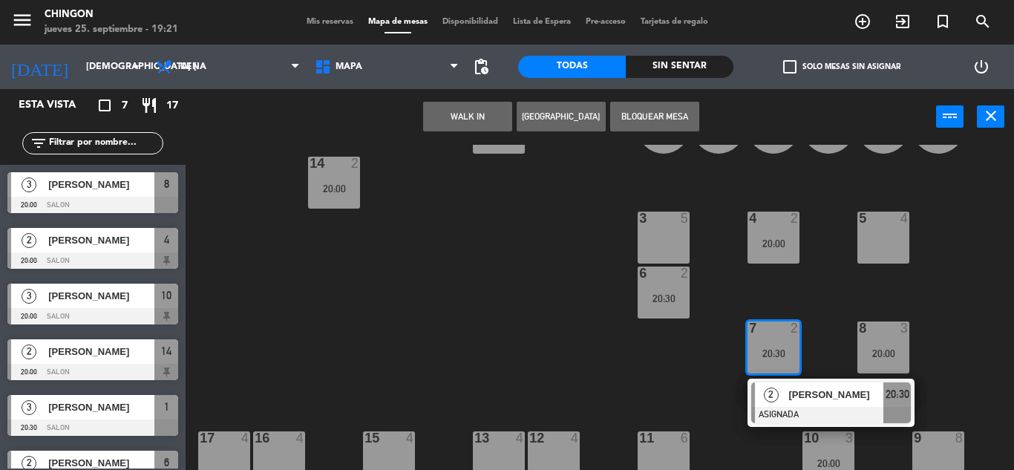
scroll to position [0, 0]
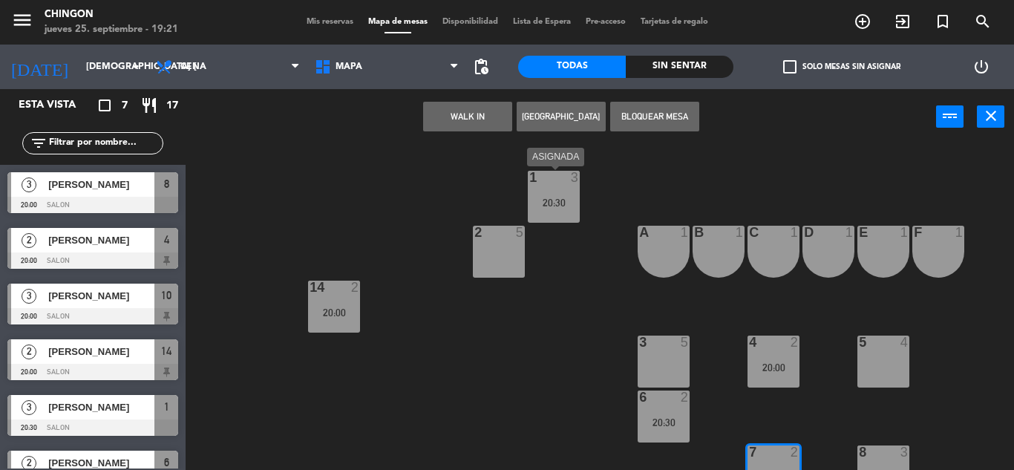
click at [540, 204] on div "20:30" at bounding box center [554, 202] width 52 height 10
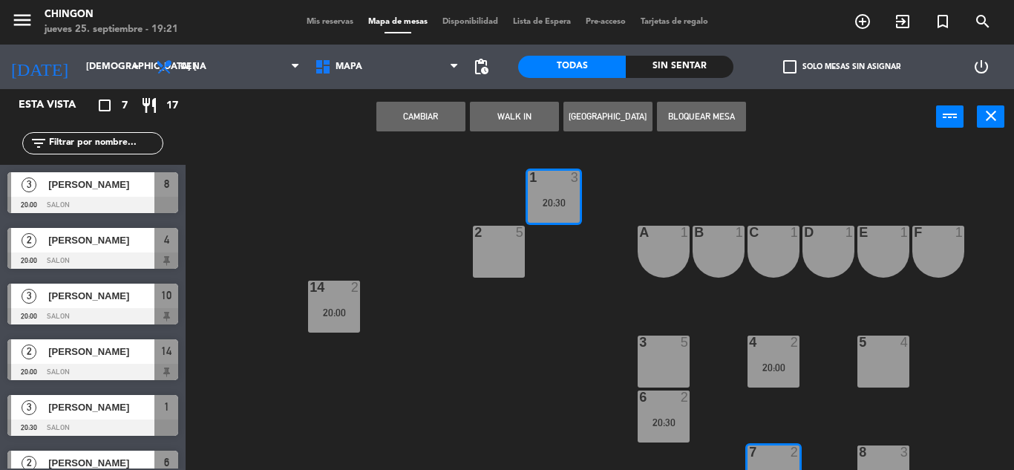
click at [82, 417] on div "[PERSON_NAME]" at bounding box center [101, 407] width 108 height 24
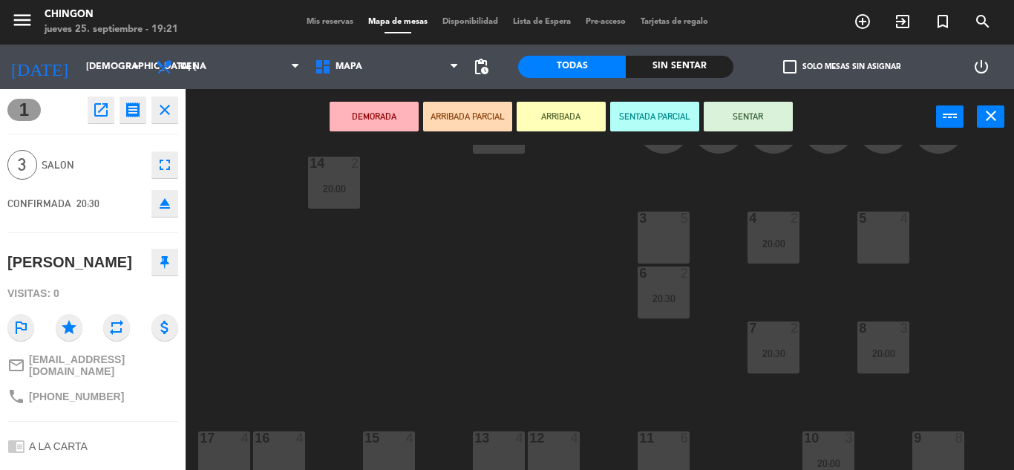
scroll to position [200, 0]
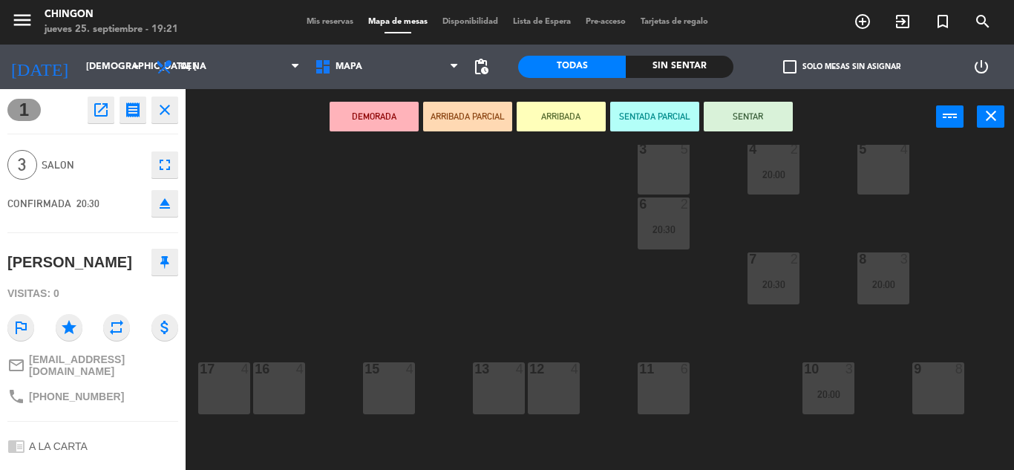
click at [937, 374] on div "9 8" at bounding box center [938, 388] width 52 height 52
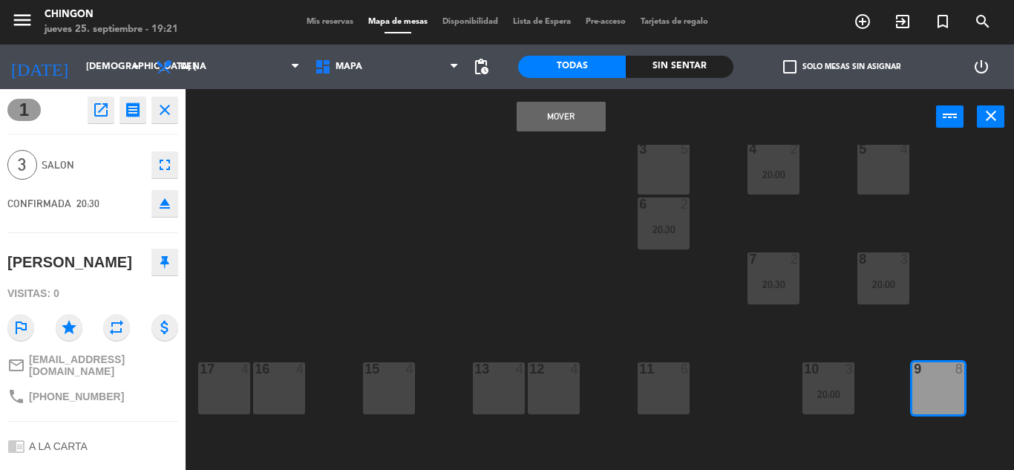
click at [565, 125] on button "Mover" at bounding box center [560, 117] width 89 height 30
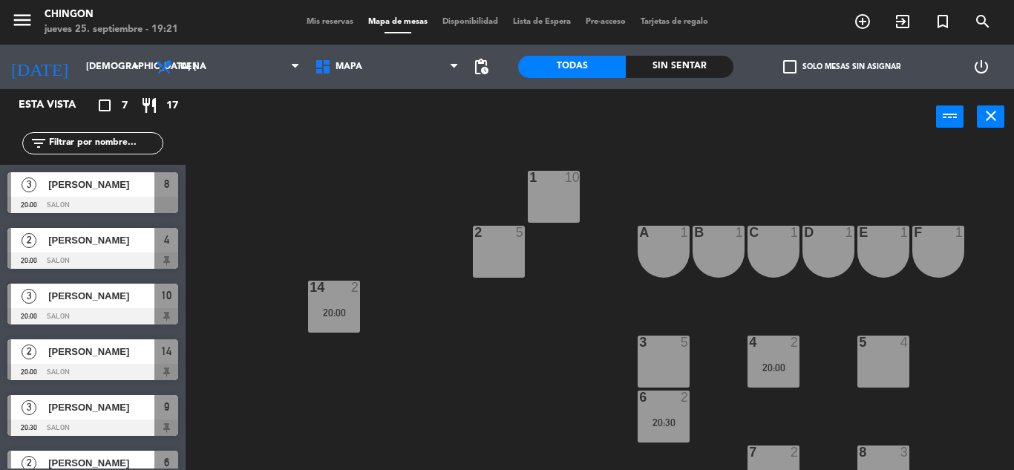
scroll to position [124, 0]
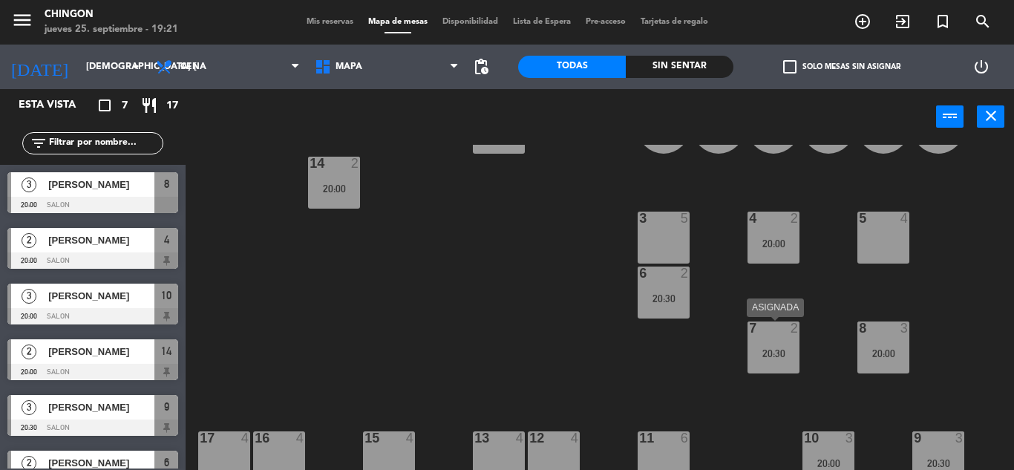
click at [755, 352] on div "20:30" at bounding box center [773, 353] width 52 height 10
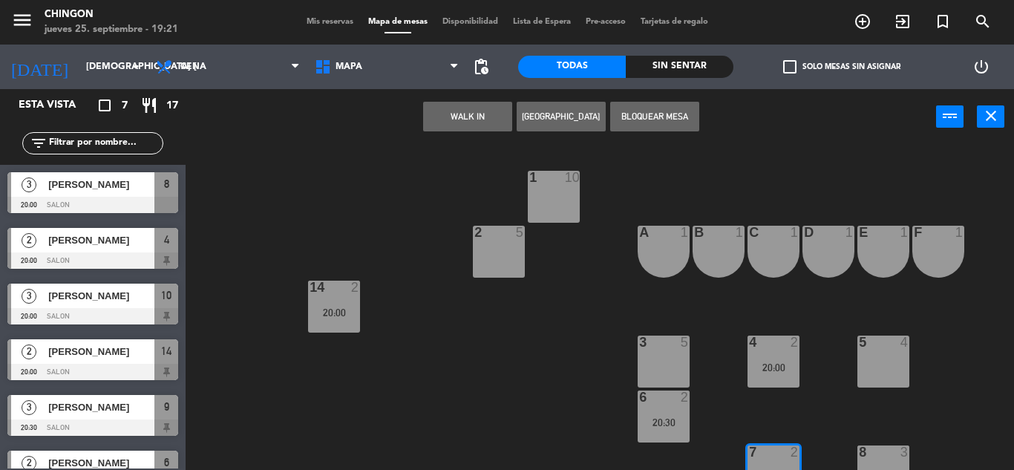
scroll to position [86, 0]
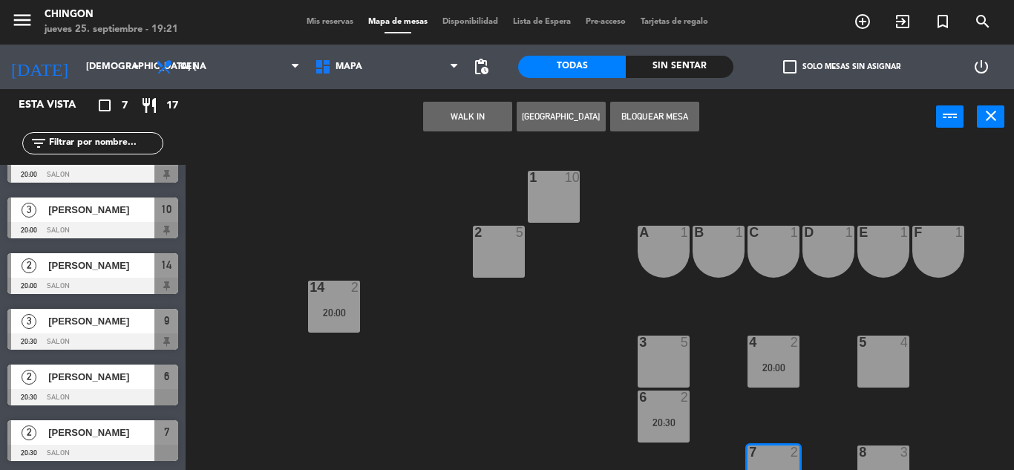
click at [89, 430] on span "[PERSON_NAME]" at bounding box center [101, 432] width 106 height 16
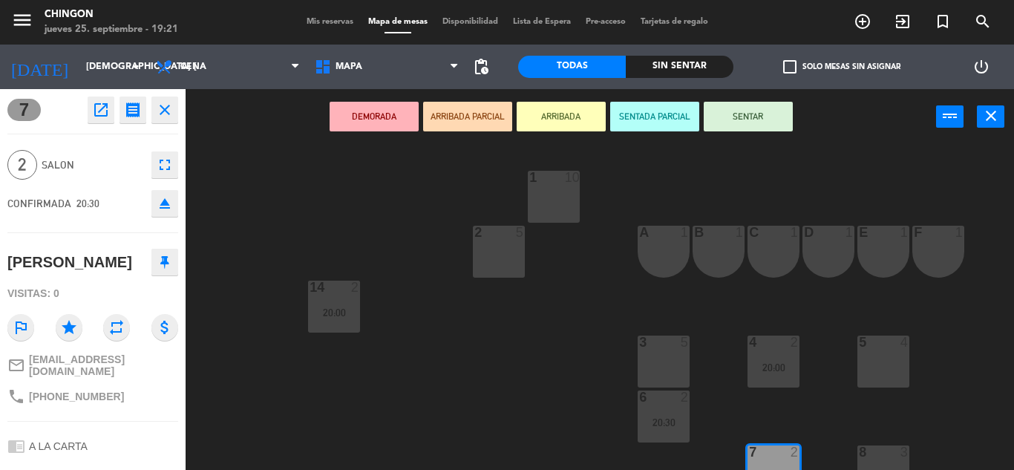
click at [562, 204] on div "1 10" at bounding box center [554, 197] width 52 height 52
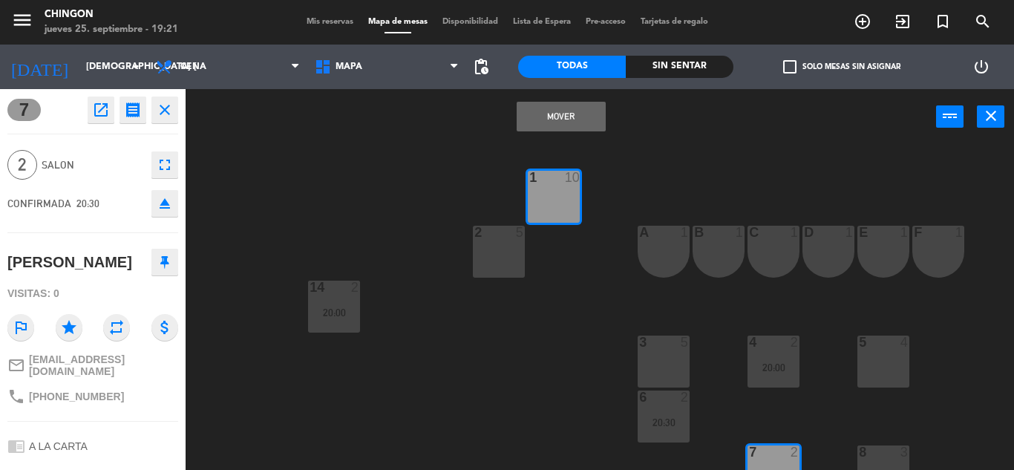
click at [576, 110] on button "Mover" at bounding box center [560, 117] width 89 height 30
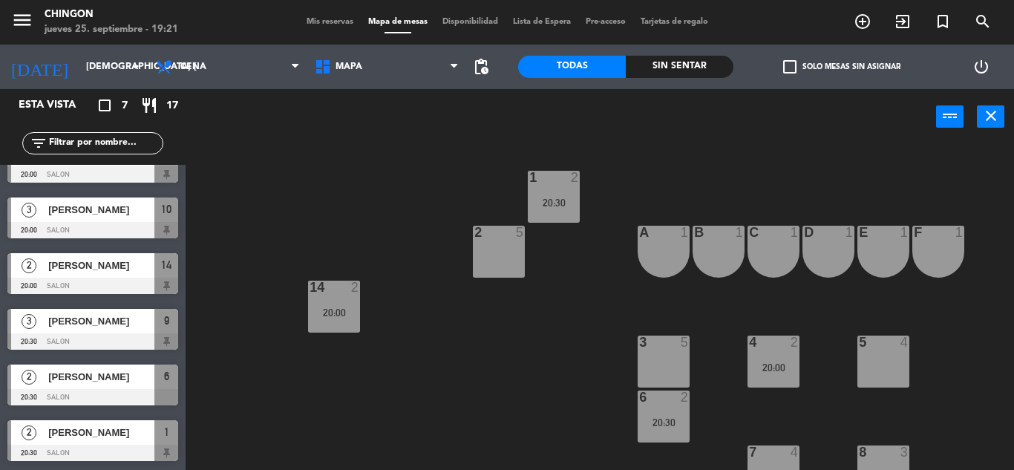
click at [88, 265] on span "[PERSON_NAME]" at bounding box center [101, 265] width 106 height 16
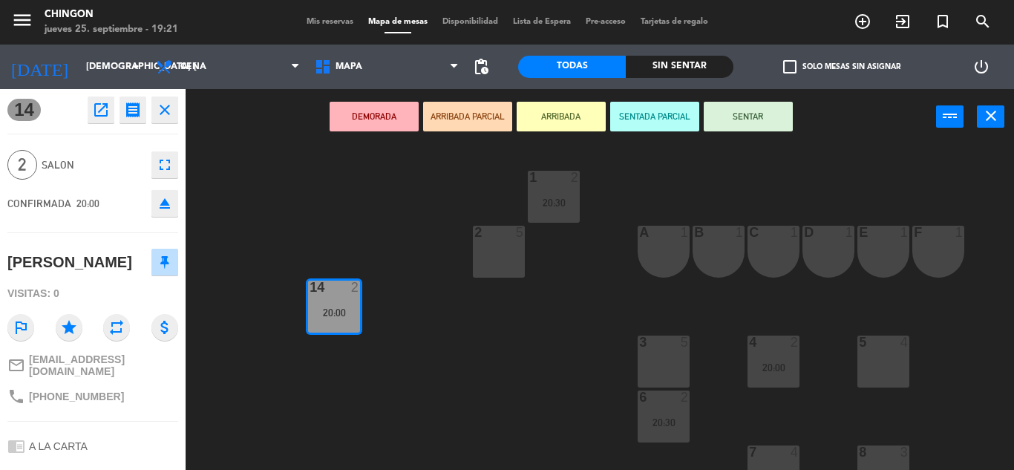
click at [496, 259] on div "2 5" at bounding box center [499, 252] width 52 height 52
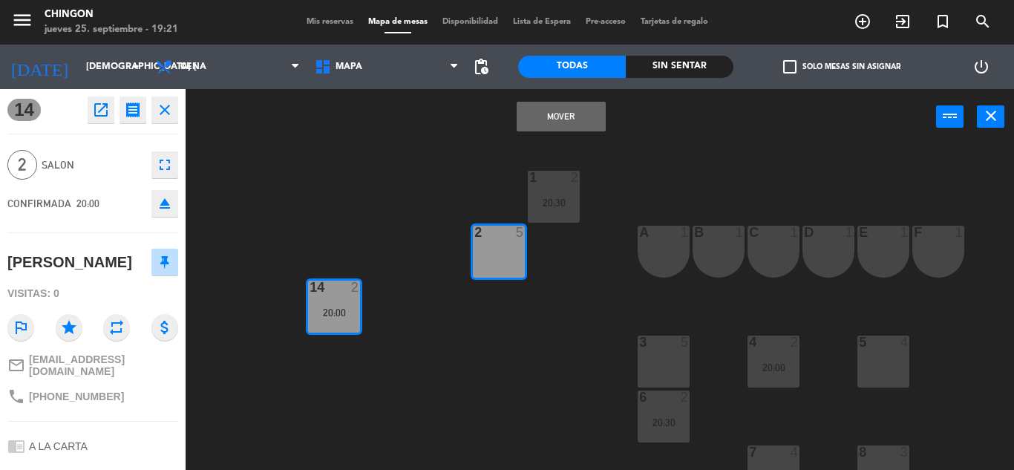
click at [323, 145] on div "1 2 20:30 2 5 A 1 B 1 C 1 D 1 E 1 F 1 100 8 101 8 102 8 14 2 20:00 60 2 61 2 3 …" at bounding box center [605, 307] width 818 height 325
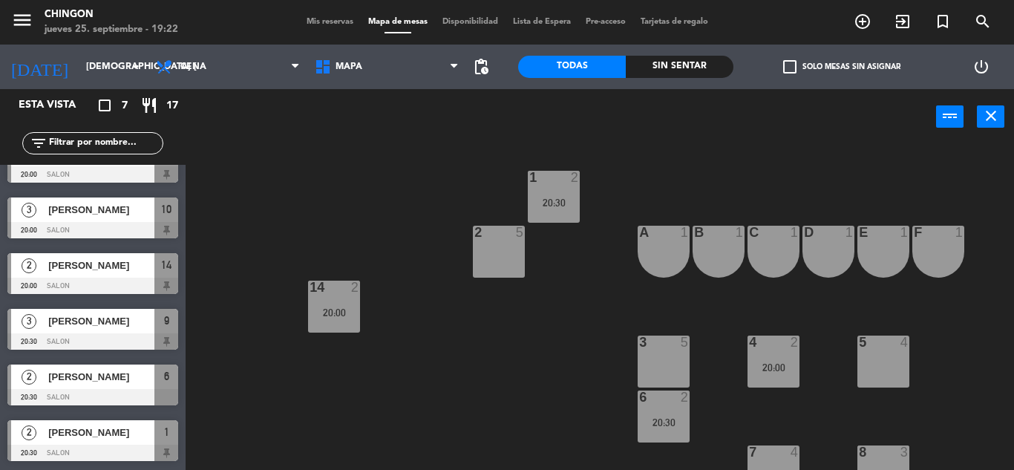
click at [103, 385] on div "[PERSON_NAME]" at bounding box center [101, 376] width 108 height 24
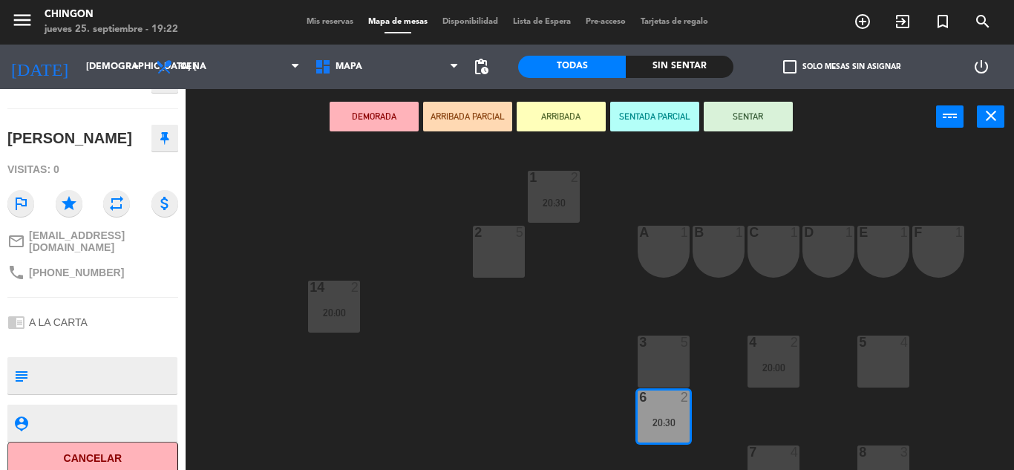
scroll to position [131, 0]
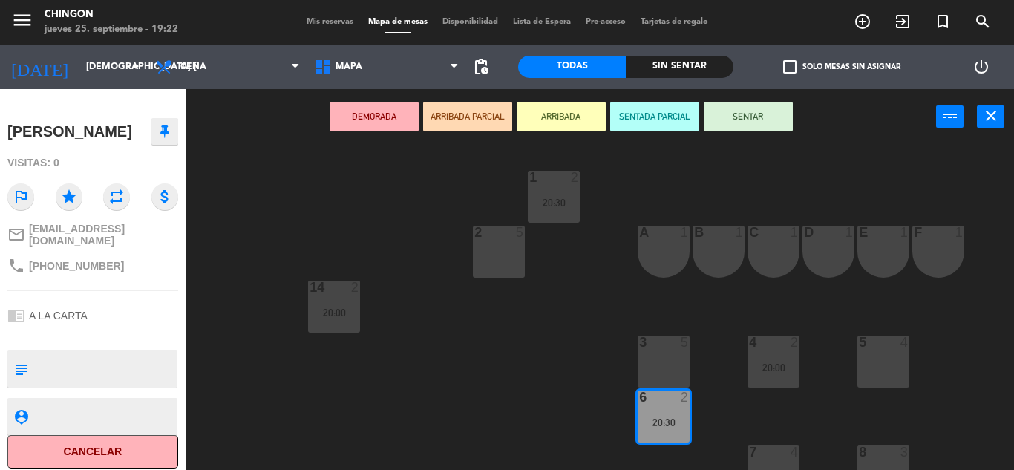
click at [315, 27] on div "Mis reservas Mapa de mesas Disponibilidad Lista de Espera Pre-acceso Tarjetas d…" at bounding box center [507, 22] width 416 height 13
click at [310, 18] on span "Mis reservas" at bounding box center [330, 22] width 62 height 8
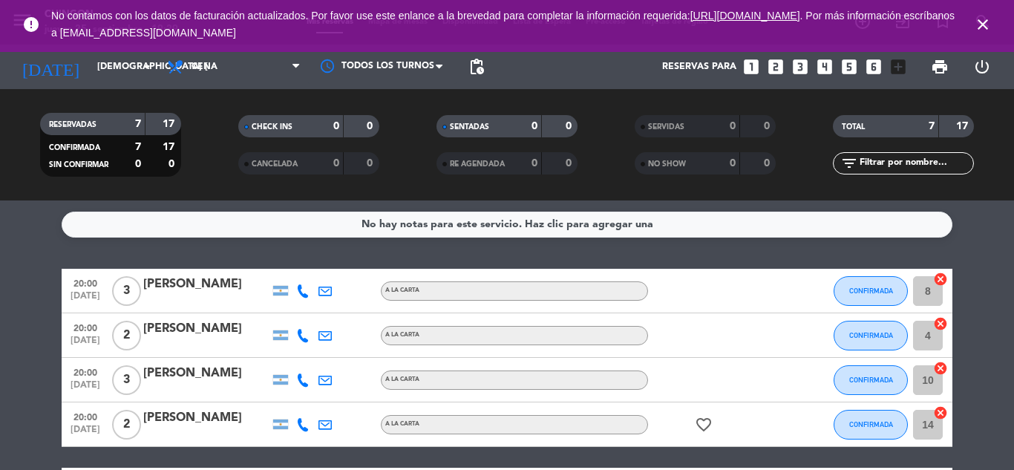
scroll to position [206, 0]
